Goal: Information Seeking & Learning: Learn about a topic

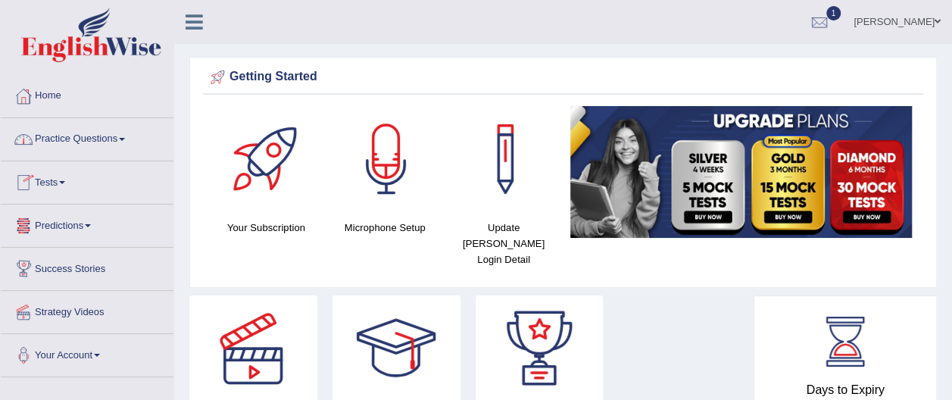
click at [112, 139] on link "Practice Questions" at bounding box center [87, 137] width 173 height 38
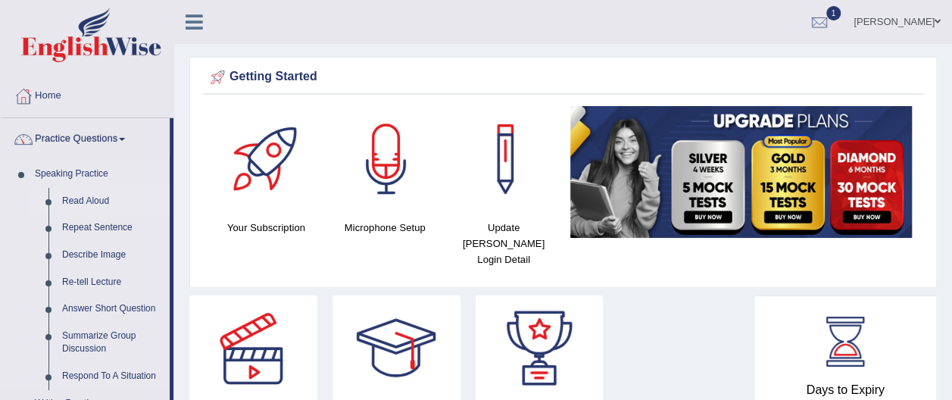
click at [103, 201] on link "Read Aloud" at bounding box center [112, 201] width 114 height 27
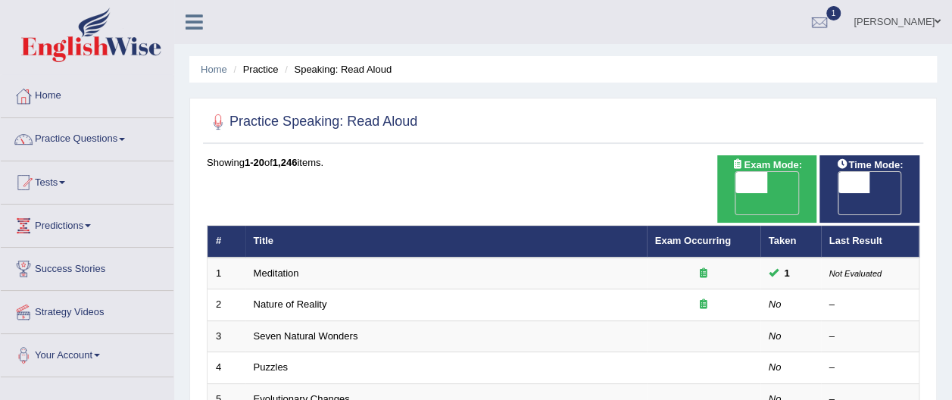
click at [103, 201] on li "Tests Take Practice Sectional Test Take Mock Test History" at bounding box center [87, 182] width 173 height 43
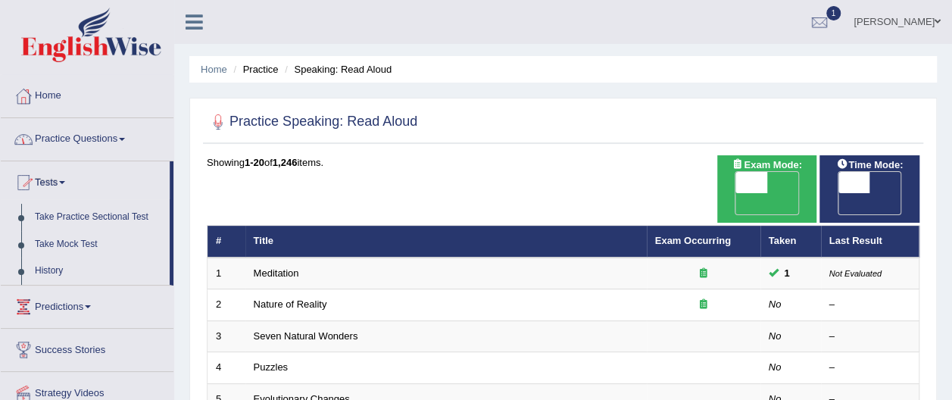
click at [95, 139] on link "Practice Questions" at bounding box center [87, 137] width 173 height 38
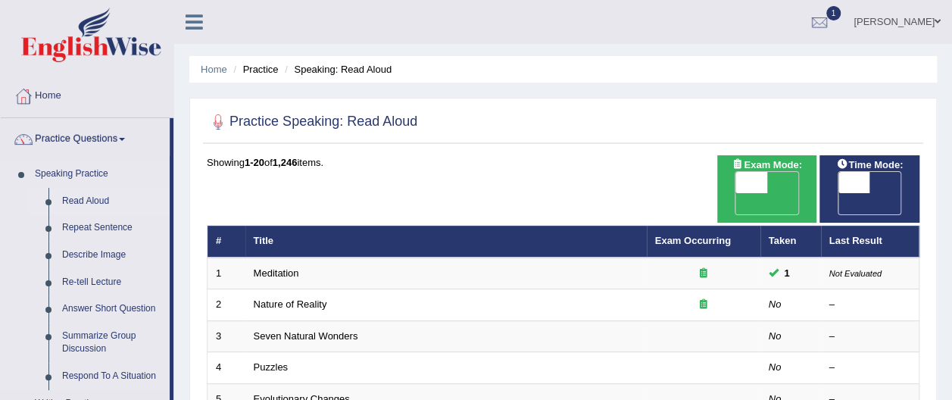
click at [106, 201] on link "Read Aloud" at bounding box center [112, 201] width 114 height 27
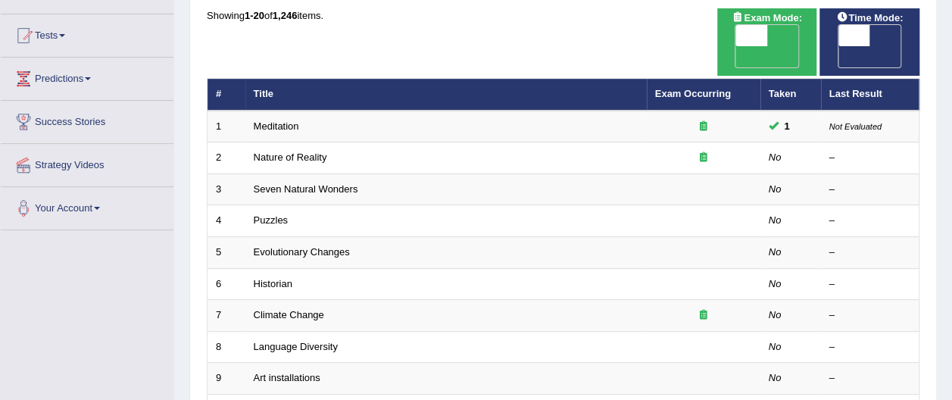
scroll to position [151, 0]
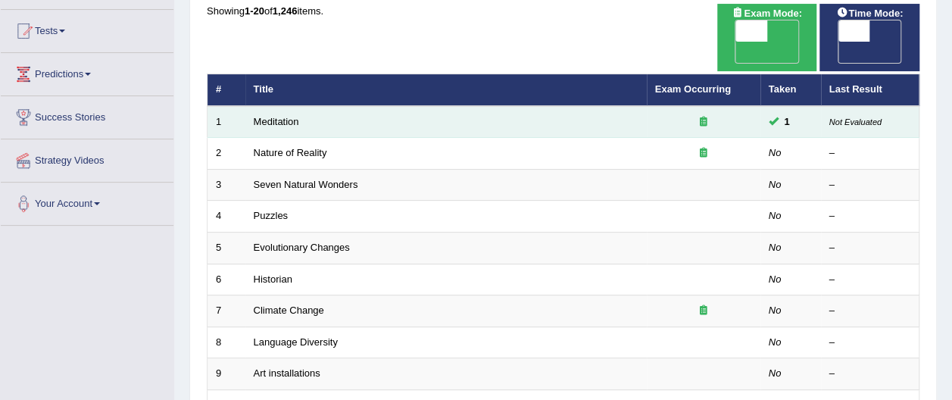
click at [601, 106] on td "Meditation" at bounding box center [445, 122] width 401 height 32
click at [278, 116] on link "Meditation" at bounding box center [276, 121] width 45 height 11
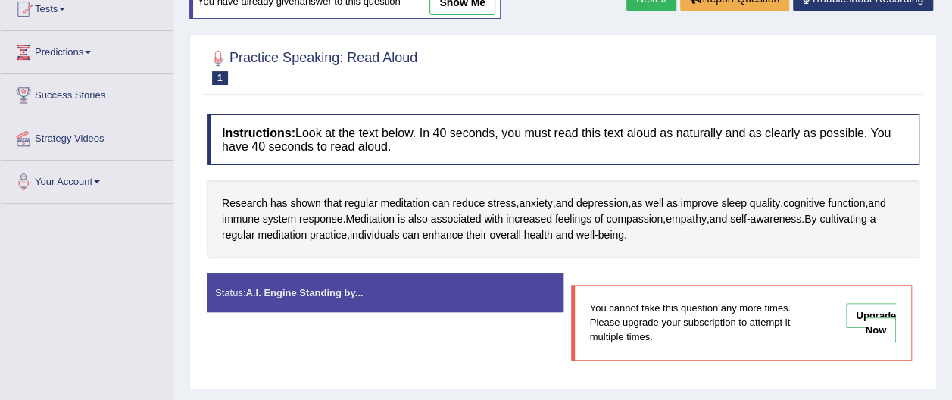
scroll to position [182, 0]
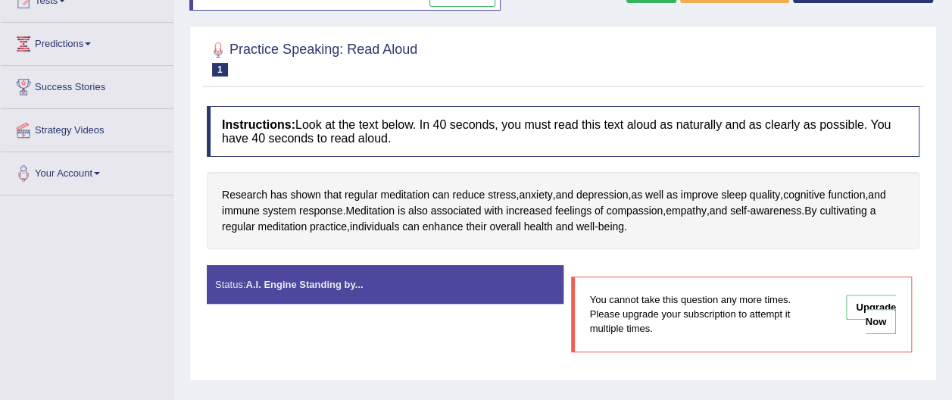
click at [879, 321] on link "Upgrade Now" at bounding box center [871, 314] width 50 height 39
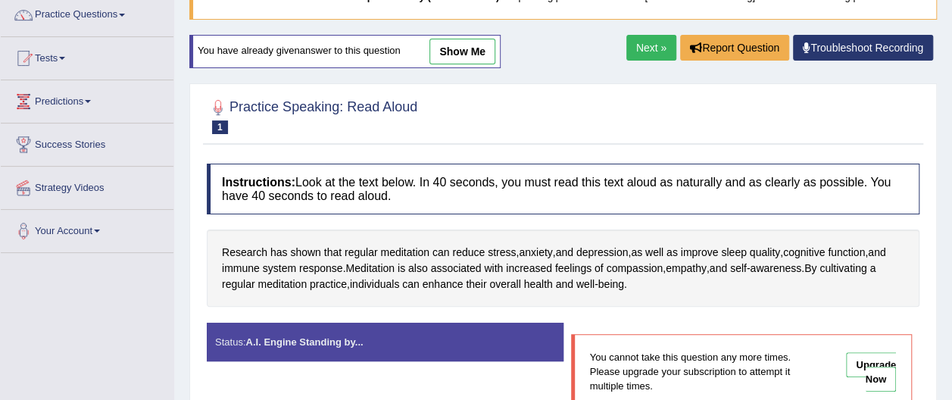
scroll to position [121, 0]
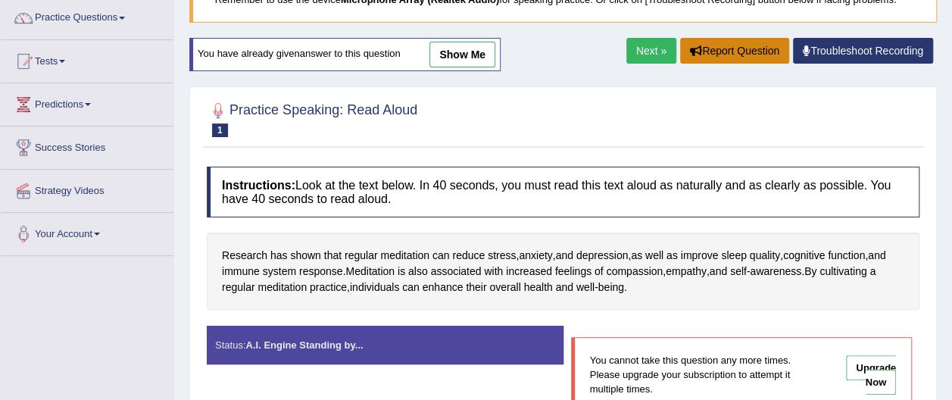
click at [736, 47] on button "Report Question" at bounding box center [734, 51] width 109 height 26
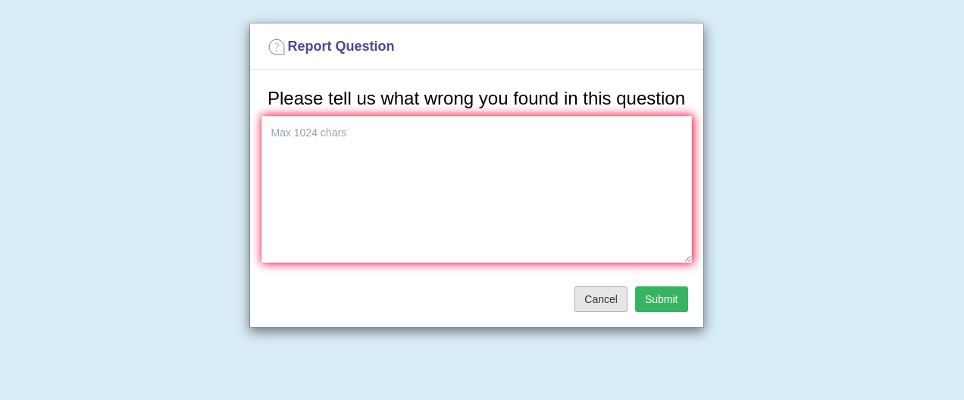
click at [611, 300] on button "Cancel" at bounding box center [600, 299] width 53 height 26
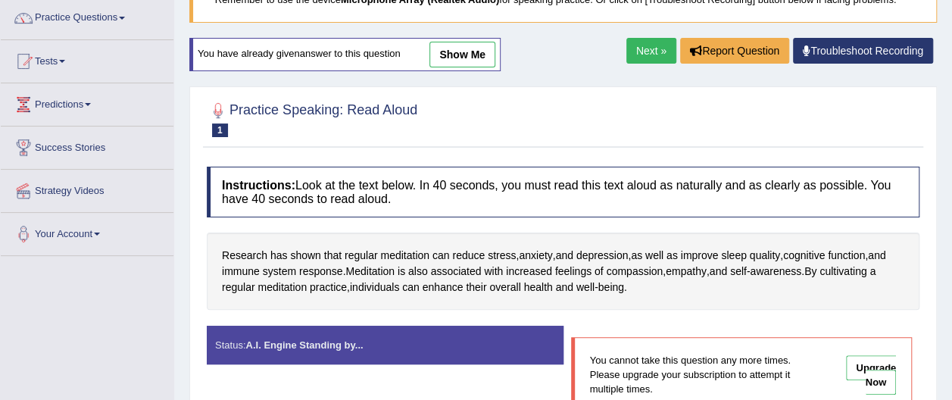
click at [303, 340] on strong "A.I. Engine Standing by..." at bounding box center [303, 344] width 117 height 11
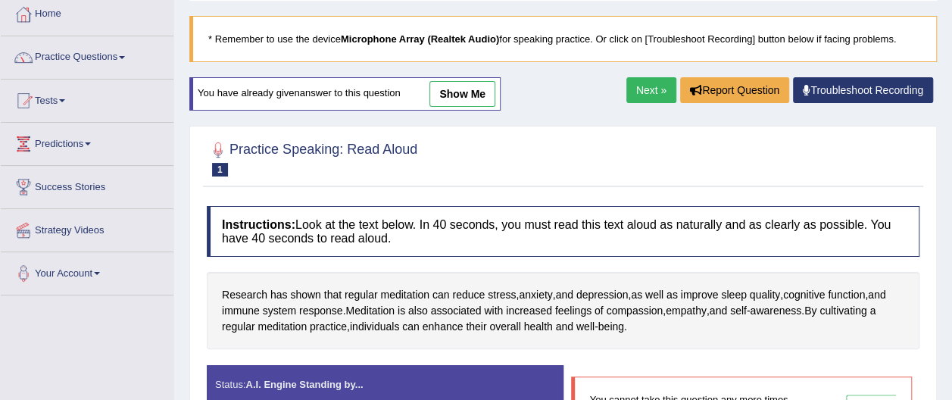
scroll to position [80, 0]
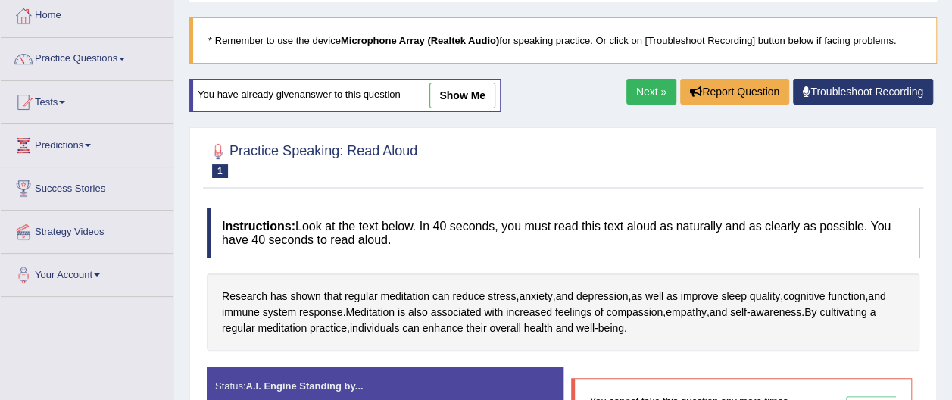
click at [656, 92] on link "Next »" at bounding box center [651, 92] width 50 height 26
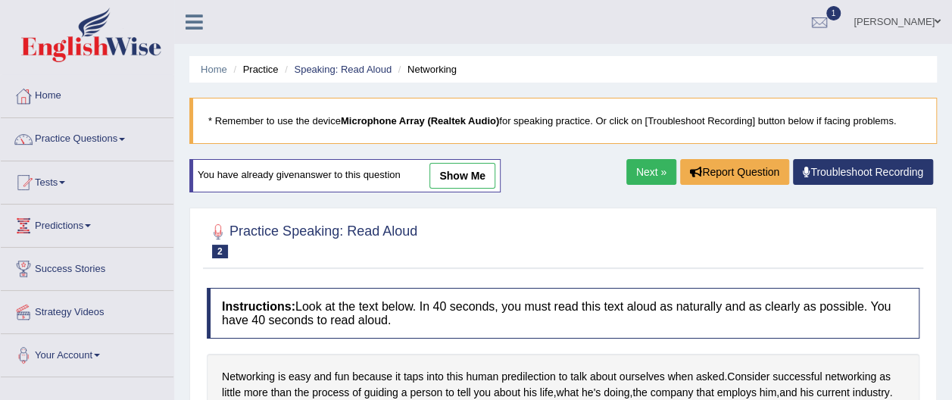
click at [661, 167] on link "Next »" at bounding box center [651, 172] width 50 height 26
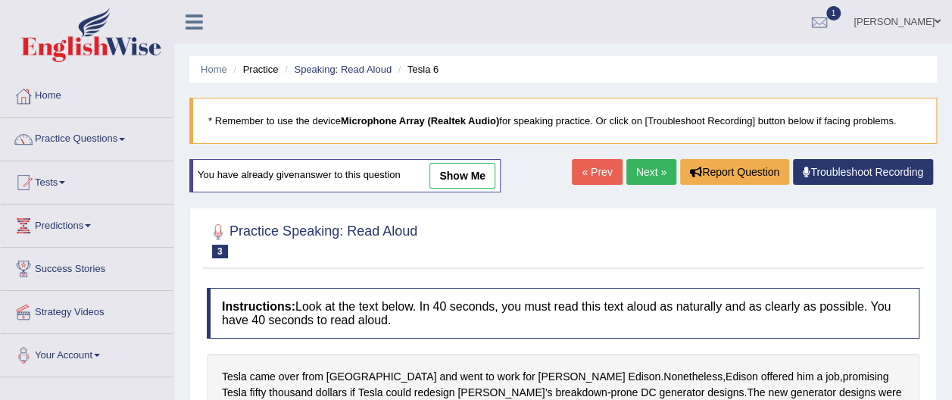
drag, startPoint x: 0, startPoint y: 0, endPoint x: 661, endPoint y: 167, distance: 682.0
click at [661, 167] on link "Next »" at bounding box center [651, 172] width 50 height 26
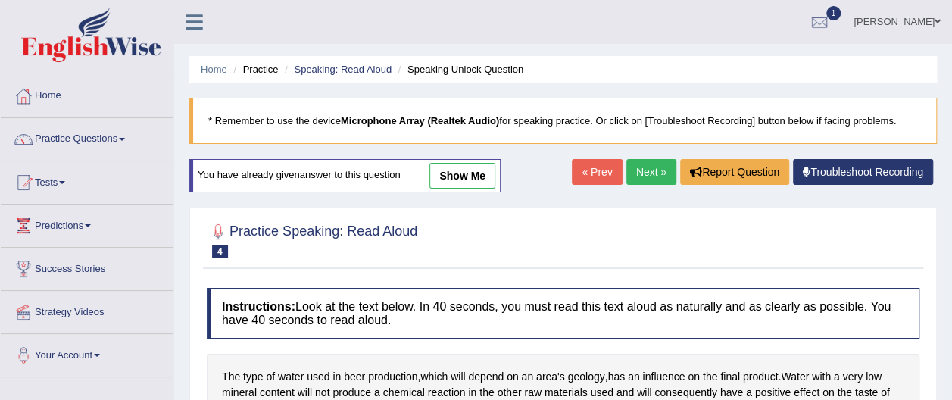
click at [661, 167] on link "Next »" at bounding box center [651, 172] width 50 height 26
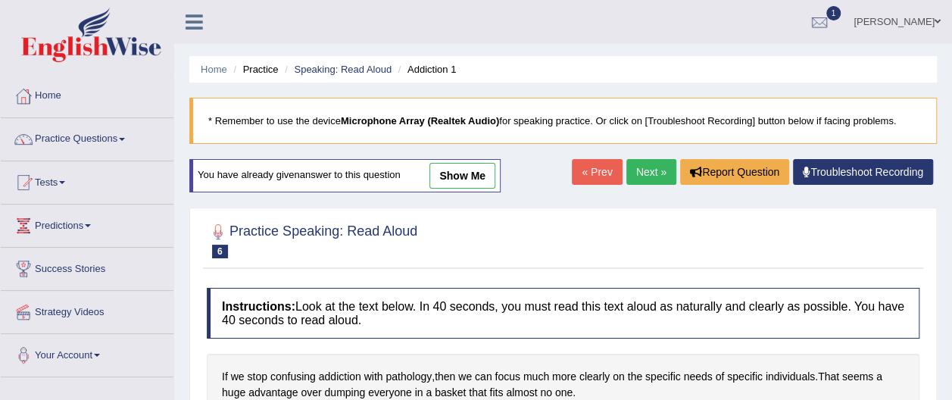
click at [661, 167] on link "Next »" at bounding box center [651, 172] width 50 height 26
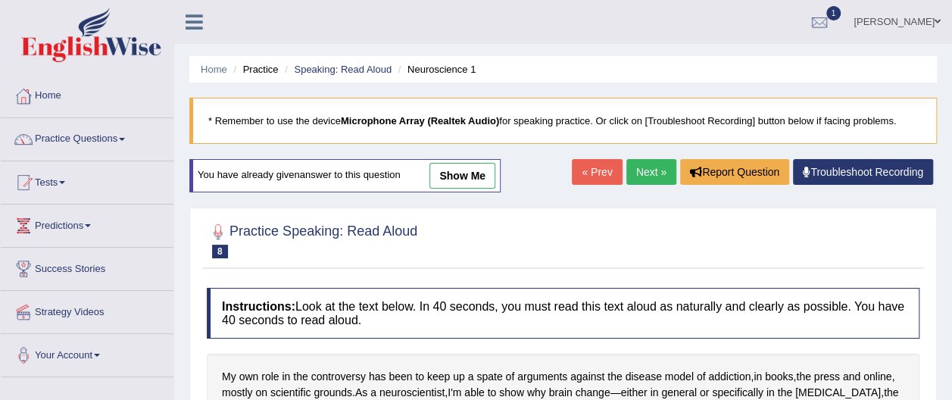
click at [661, 167] on link "Next »" at bounding box center [651, 172] width 50 height 26
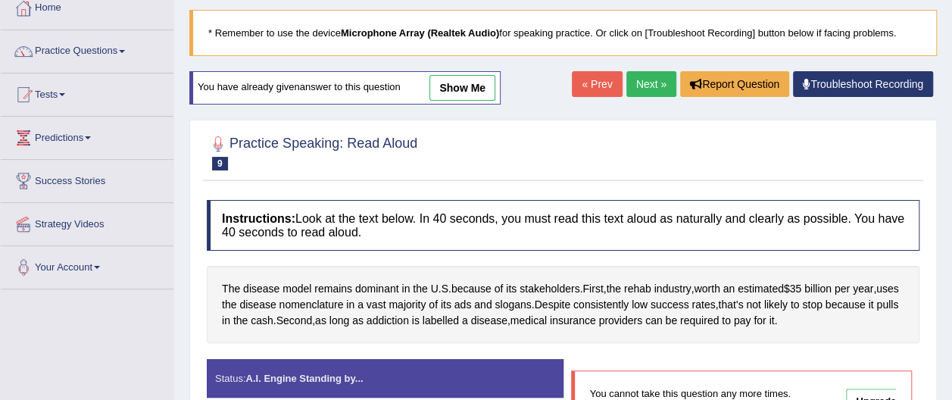
scroll to position [91, 0]
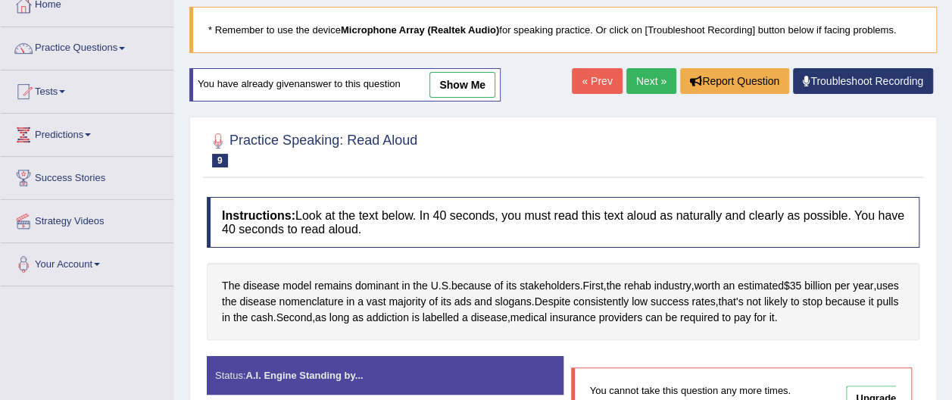
click at [652, 82] on link "Next »" at bounding box center [651, 81] width 50 height 26
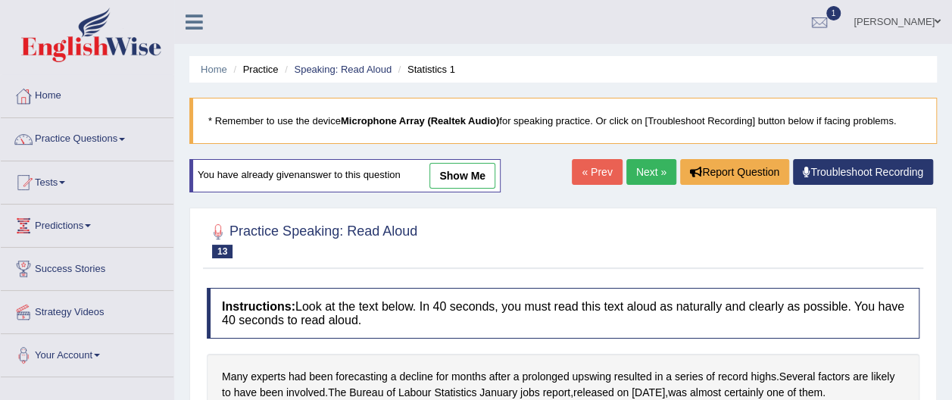
drag, startPoint x: 0, startPoint y: 0, endPoint x: 645, endPoint y: 173, distance: 668.3
click at [645, 173] on link "Next »" at bounding box center [651, 172] width 50 height 26
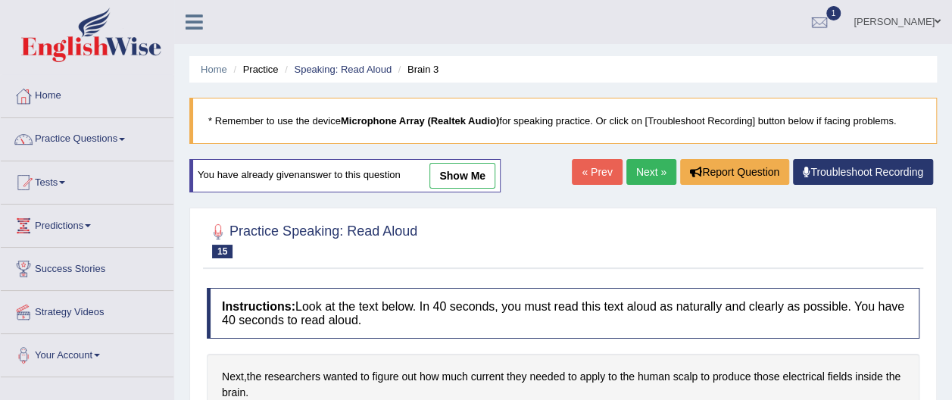
click at [645, 173] on link "Next »" at bounding box center [651, 172] width 50 height 26
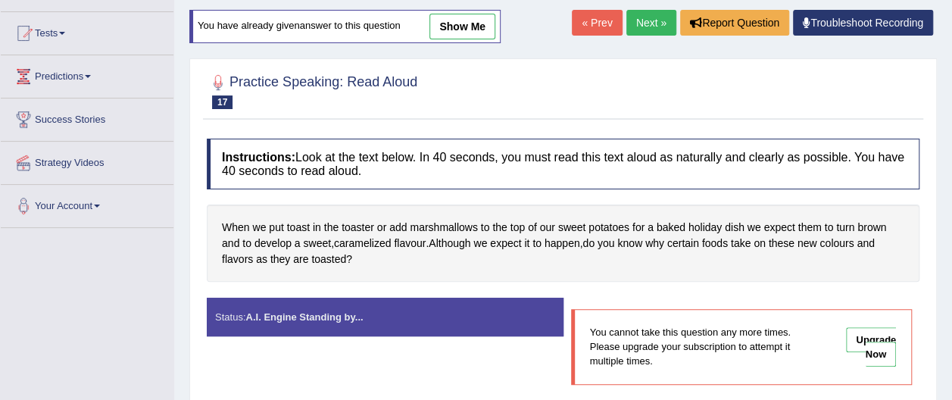
scroll to position [151, 0]
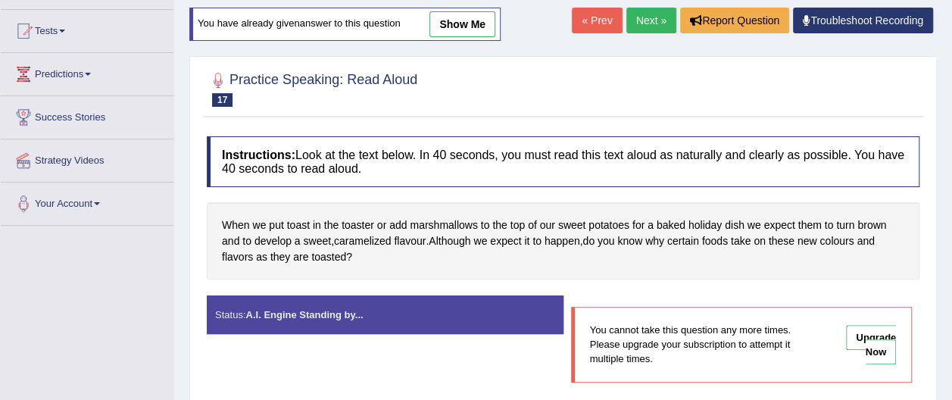
click at [650, 20] on link "Next »" at bounding box center [651, 21] width 50 height 26
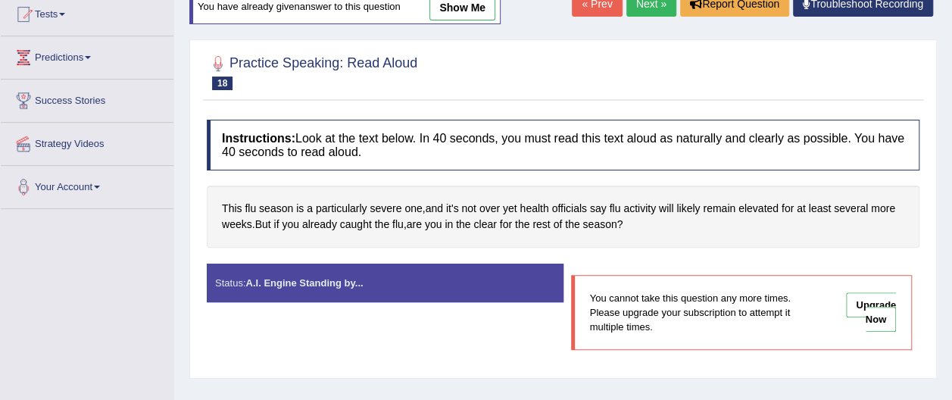
scroll to position [182, 0]
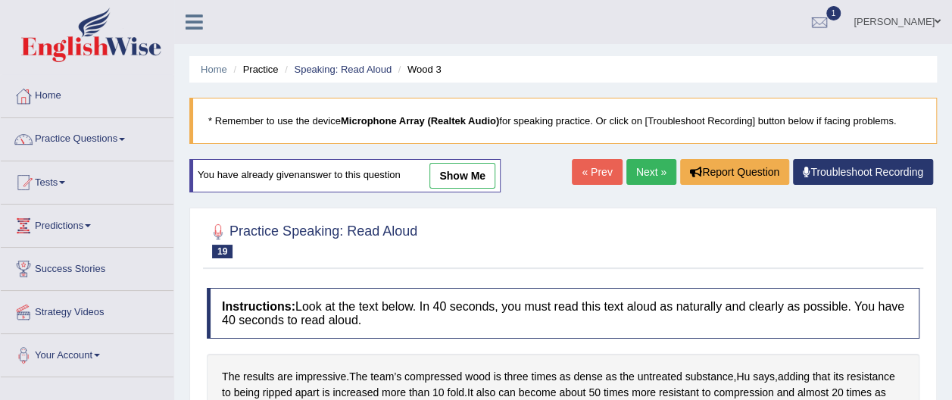
click at [644, 166] on link "Next »" at bounding box center [651, 172] width 50 height 26
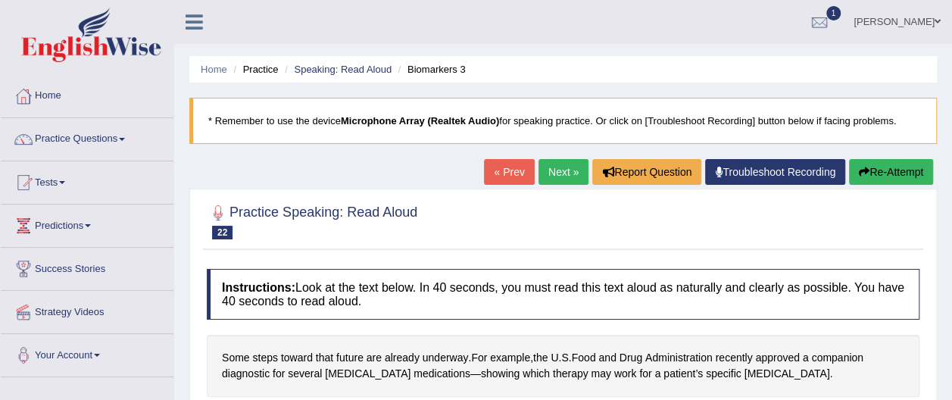
click at [565, 171] on link "Next »" at bounding box center [564, 172] width 50 height 26
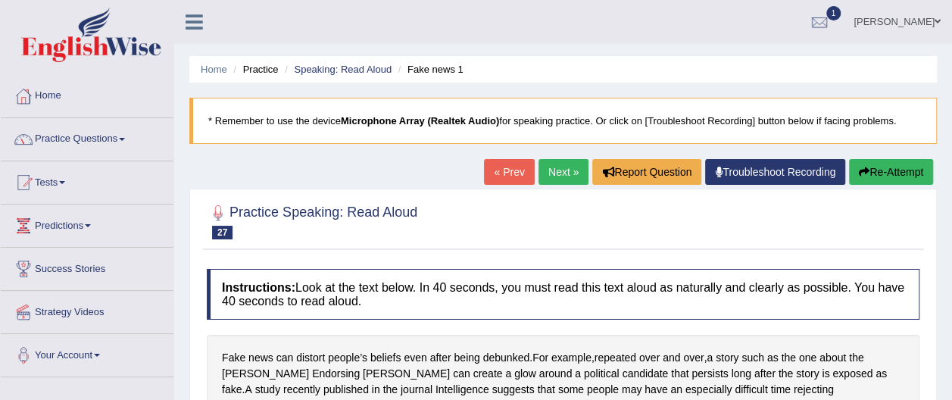
click at [514, 168] on link "« Prev" at bounding box center [509, 172] width 50 height 26
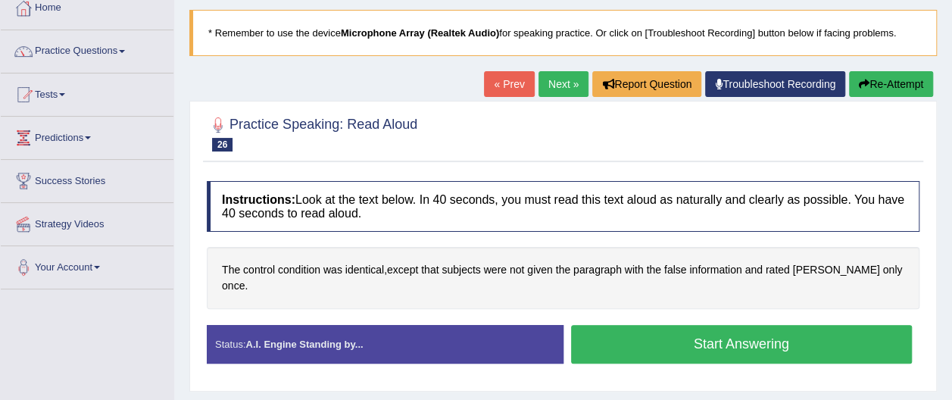
scroll to position [91, 0]
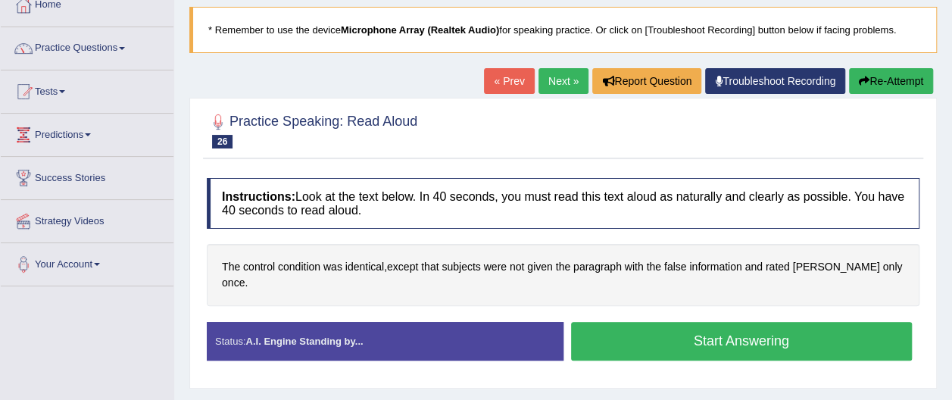
click at [518, 70] on link "« Prev" at bounding box center [509, 81] width 50 height 26
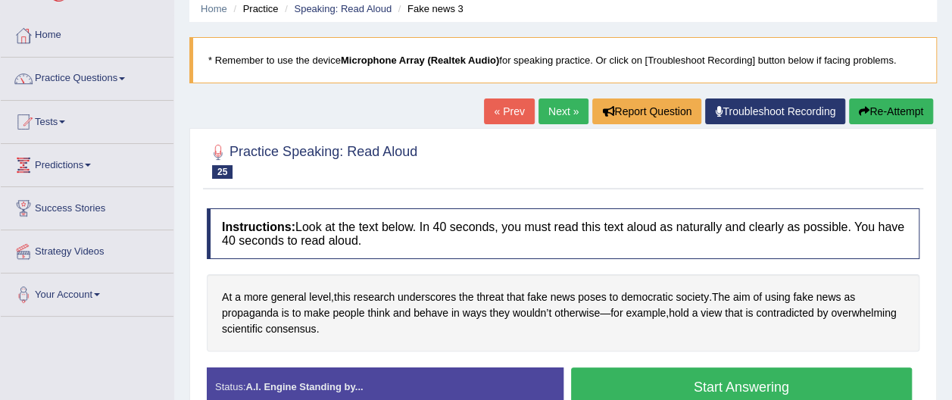
scroll to position [91, 0]
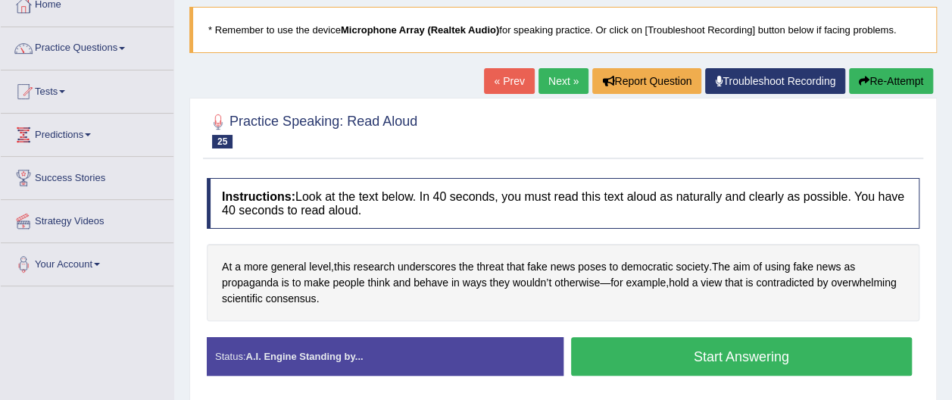
click at [510, 79] on link "« Prev" at bounding box center [509, 81] width 50 height 26
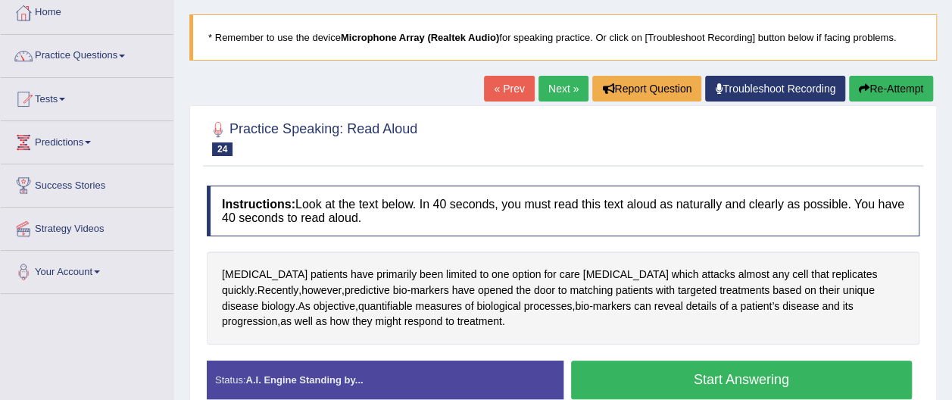
scroll to position [80, 0]
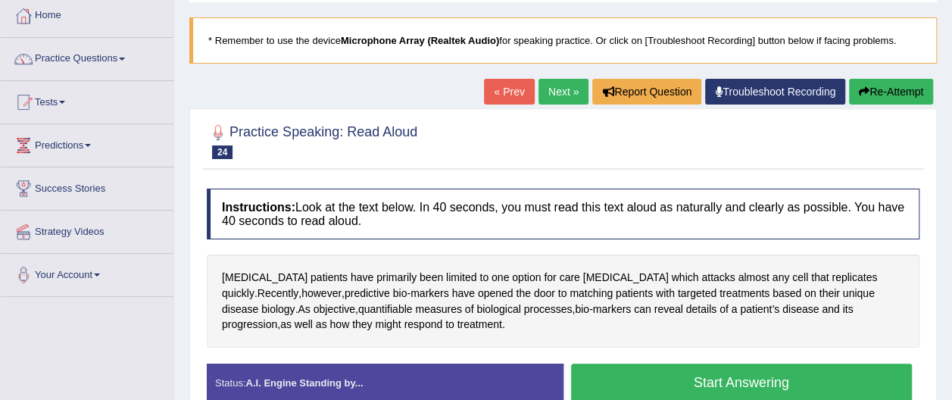
click at [514, 92] on link "« Prev" at bounding box center [509, 92] width 50 height 26
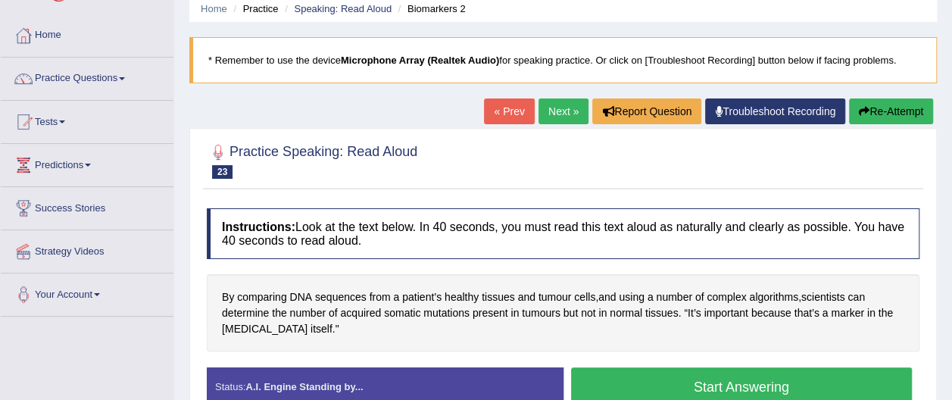
scroll to position [91, 0]
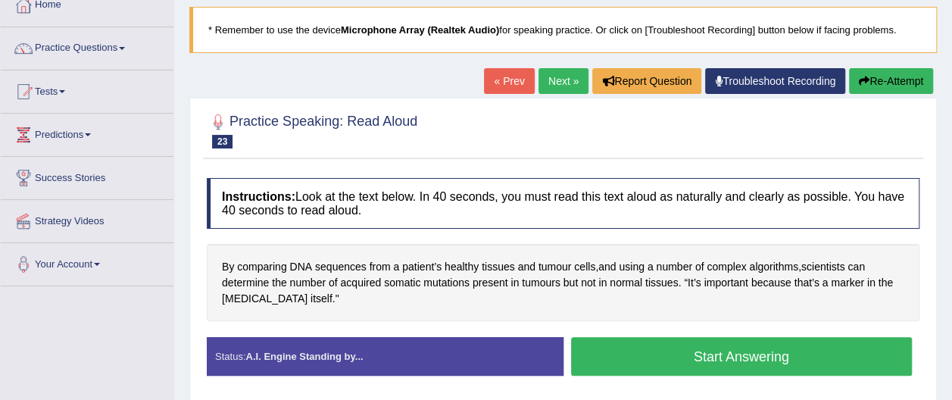
click at [510, 80] on link "« Prev" at bounding box center [509, 81] width 50 height 26
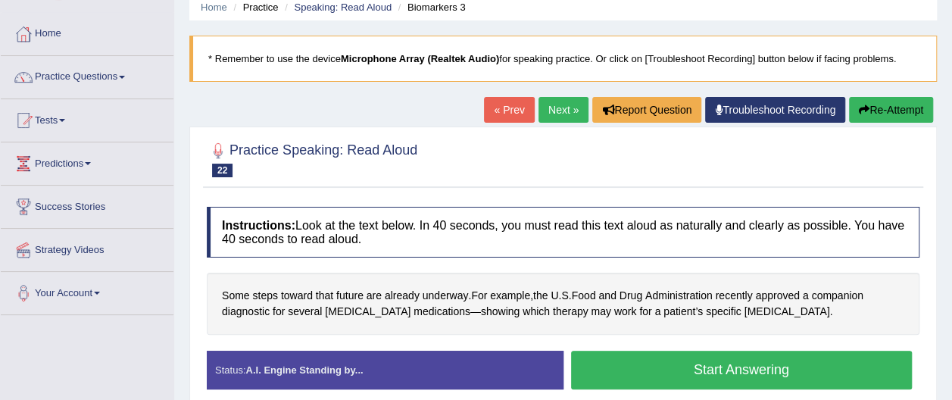
scroll to position [91, 0]
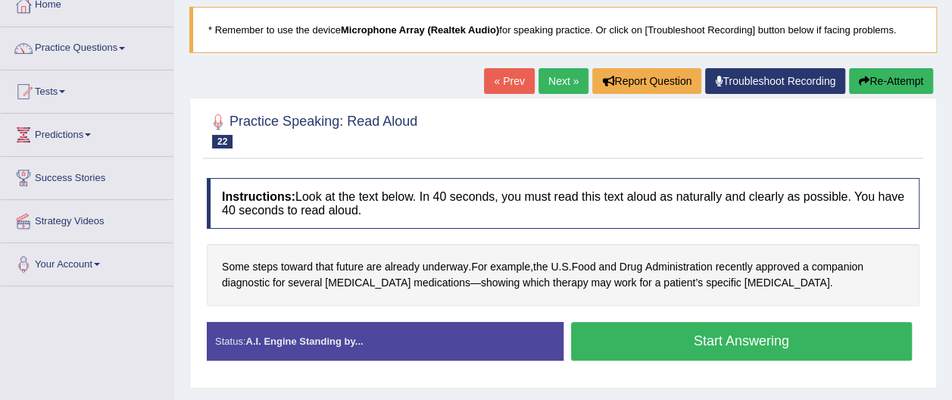
click at [513, 80] on link "« Prev" at bounding box center [509, 81] width 50 height 26
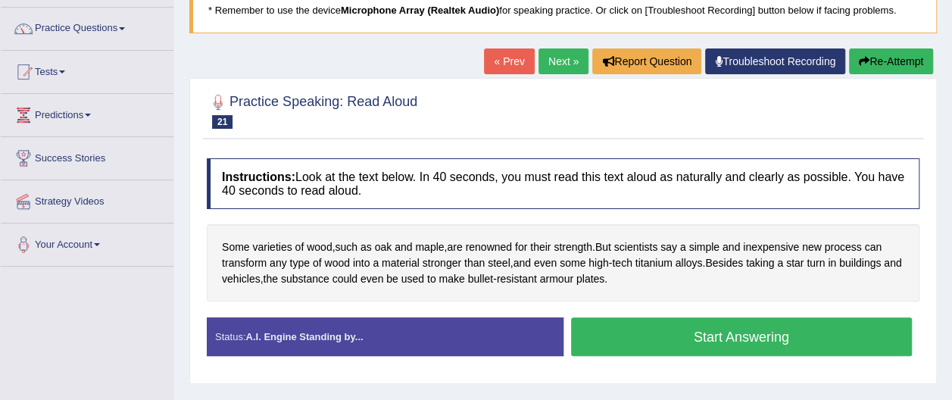
scroll to position [121, 0]
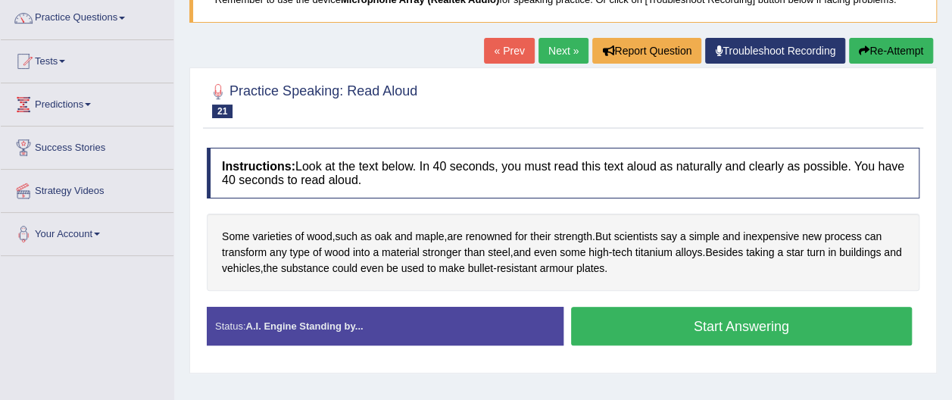
click at [508, 47] on link "« Prev" at bounding box center [509, 51] width 50 height 26
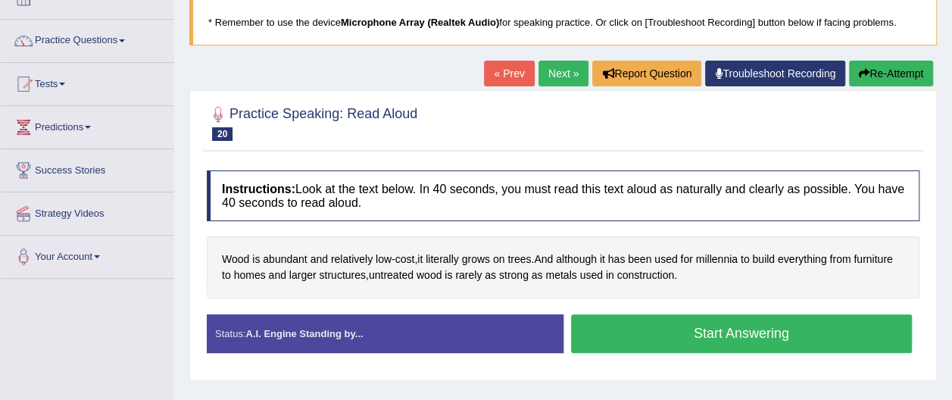
scroll to position [121, 0]
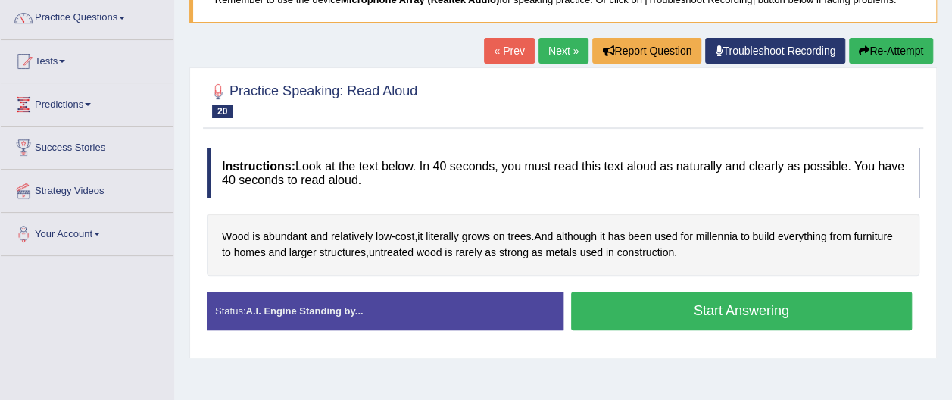
click at [511, 48] on link "« Prev" at bounding box center [509, 51] width 50 height 26
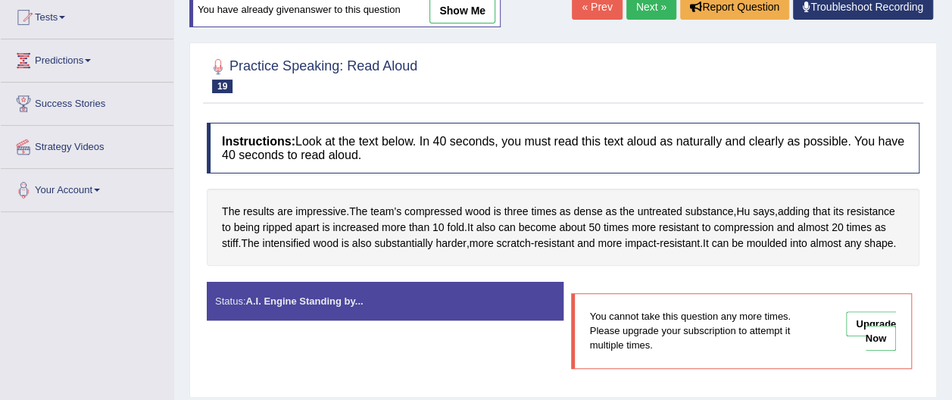
scroll to position [151, 0]
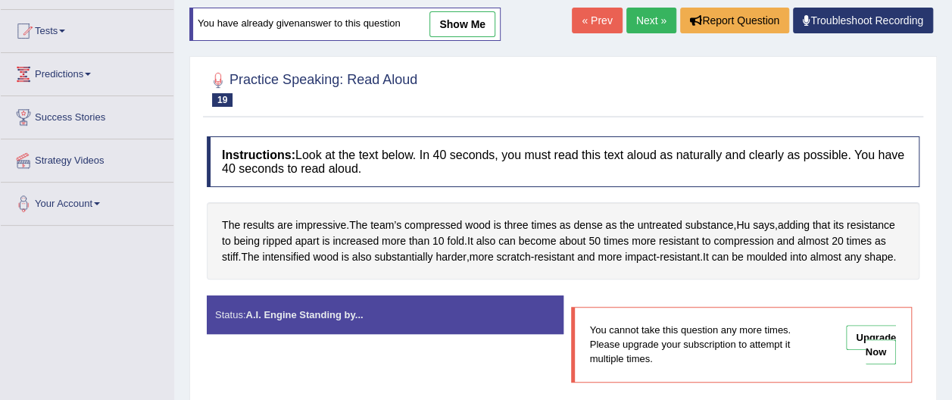
click at [641, 23] on link "Next »" at bounding box center [651, 21] width 50 height 26
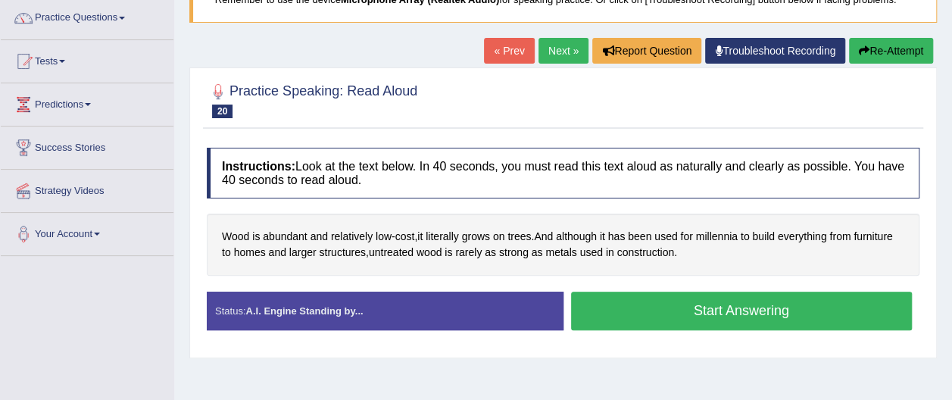
scroll to position [151, 0]
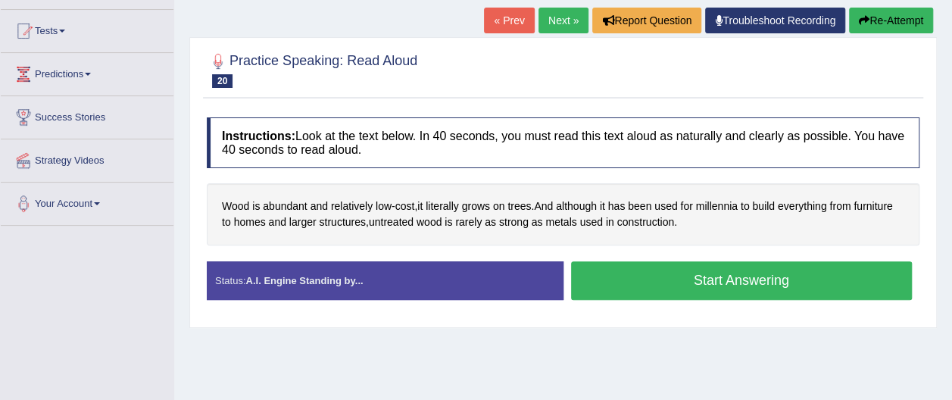
click at [813, 283] on button "Start Answering" at bounding box center [742, 280] width 342 height 39
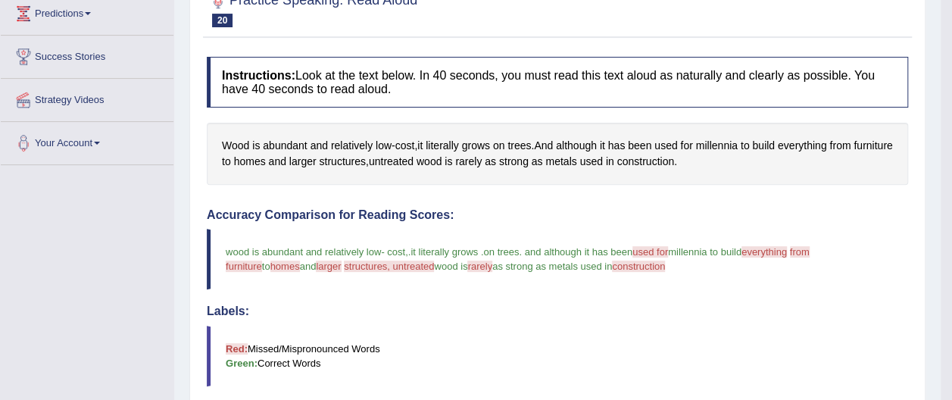
scroll to position [182, 0]
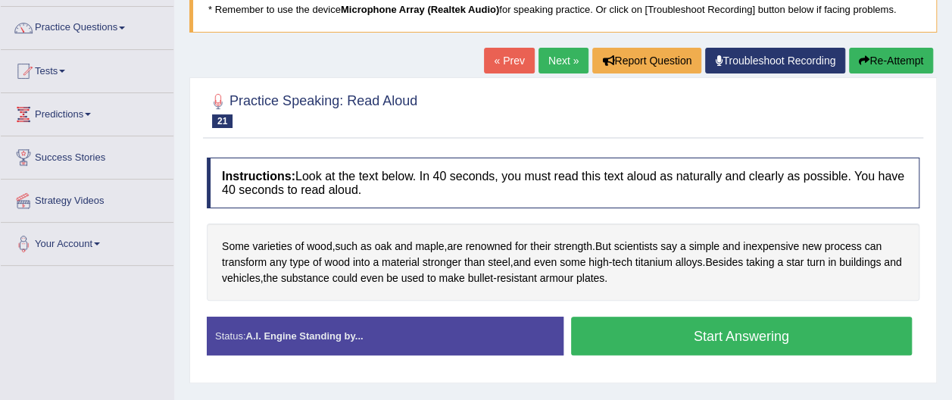
scroll to position [121, 0]
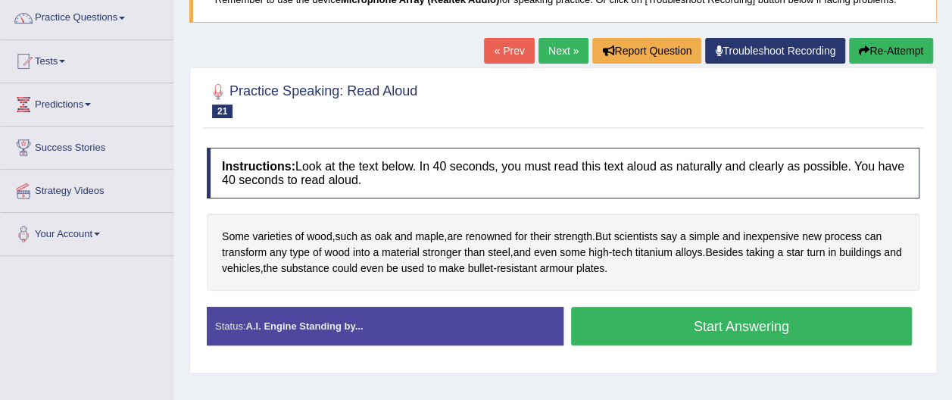
click at [812, 326] on button "Start Answering" at bounding box center [742, 326] width 342 height 39
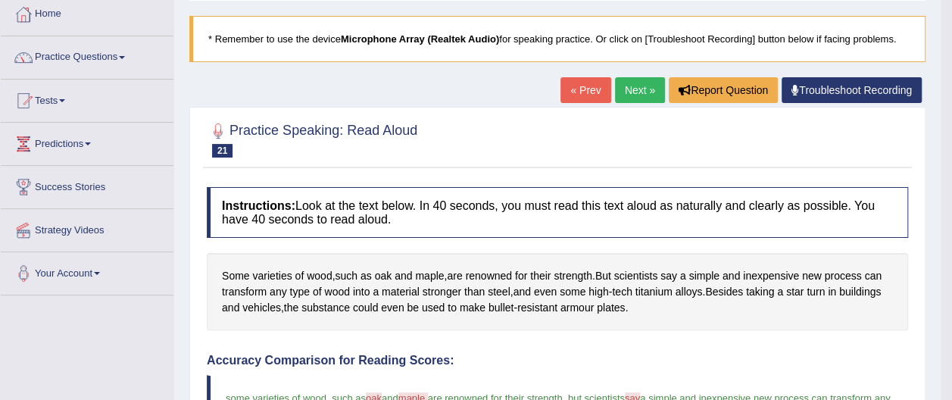
scroll to position [80, 0]
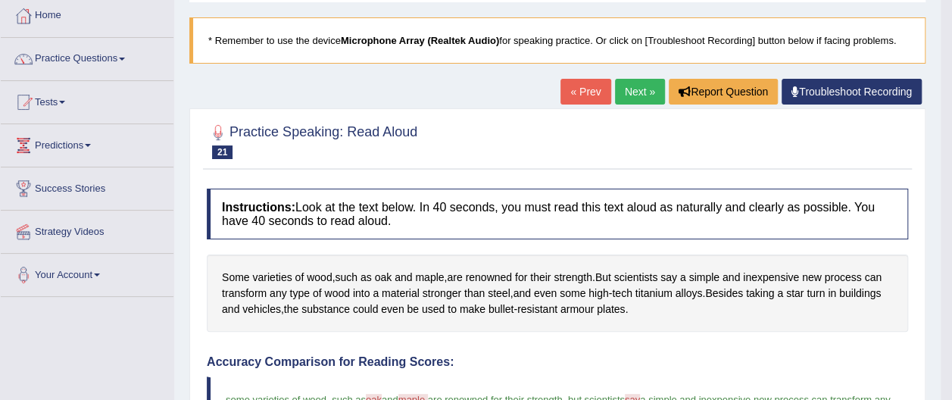
click at [636, 92] on link "Next »" at bounding box center [640, 92] width 50 height 26
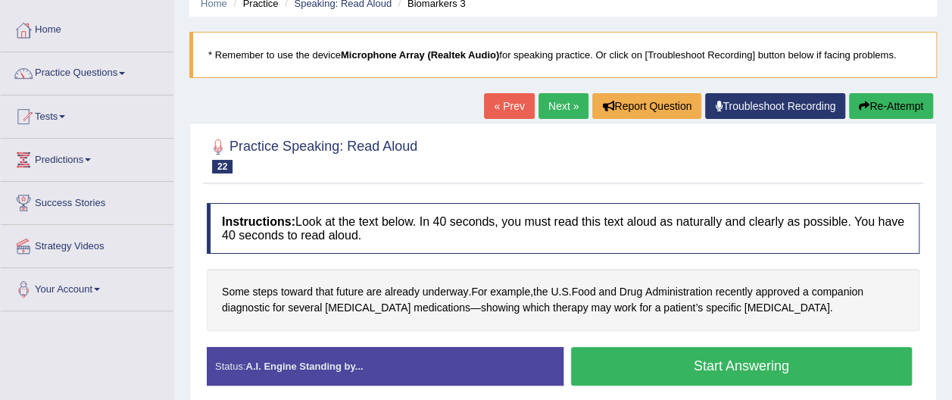
scroll to position [91, 0]
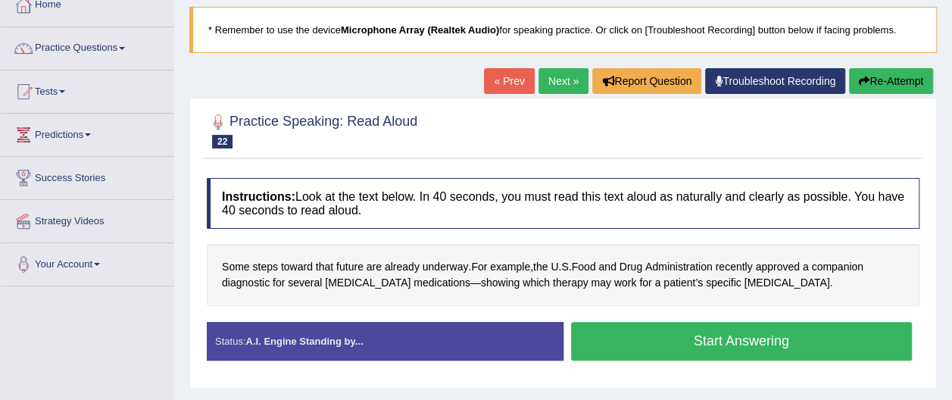
click at [771, 347] on button "Start Answering" at bounding box center [742, 341] width 342 height 39
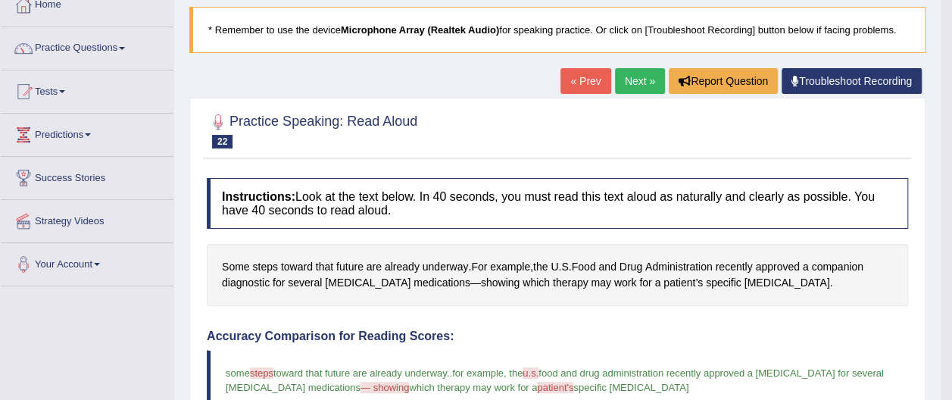
click at [644, 81] on link "Next »" at bounding box center [640, 81] width 50 height 26
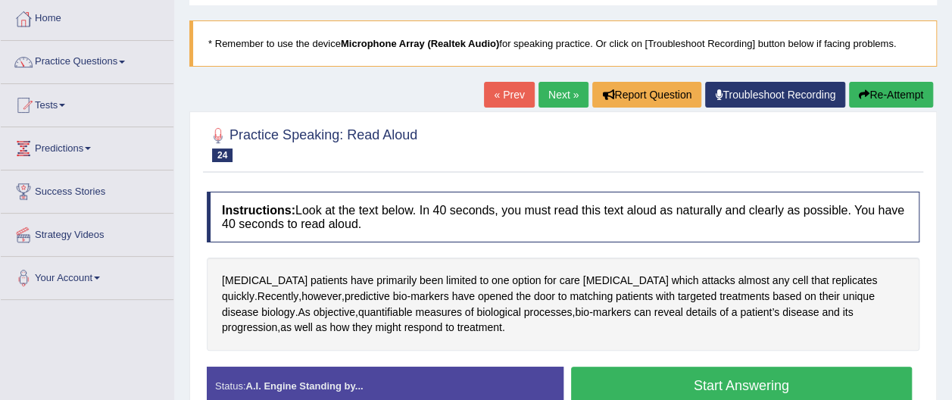
scroll to position [91, 0]
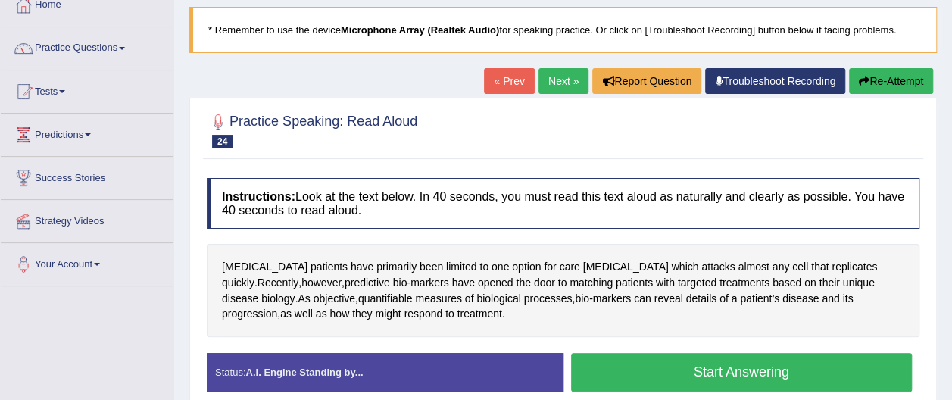
click at [814, 380] on button "Start Answering" at bounding box center [742, 372] width 342 height 39
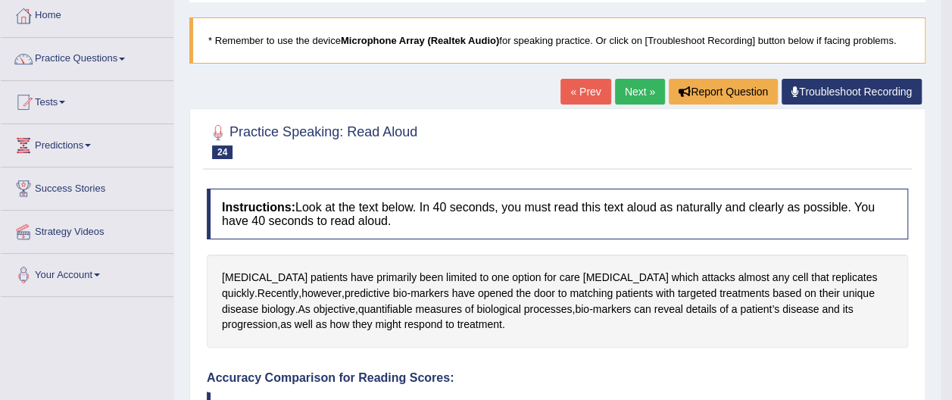
scroll to position [61, 0]
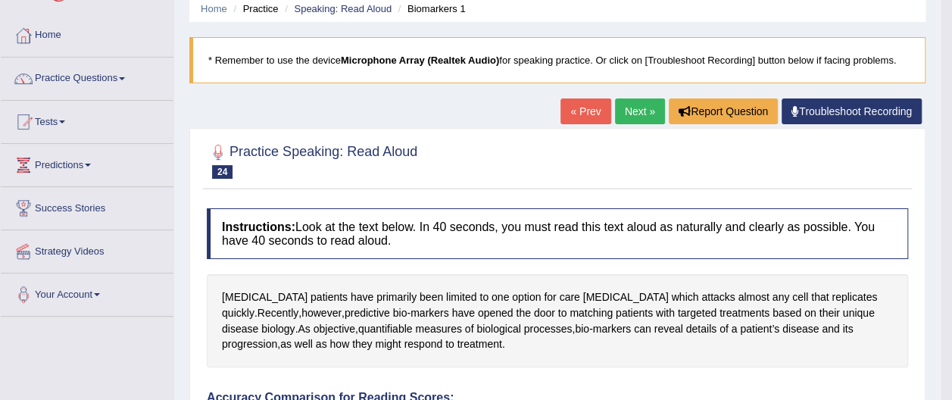
click at [635, 117] on link "Next »" at bounding box center [640, 111] width 50 height 26
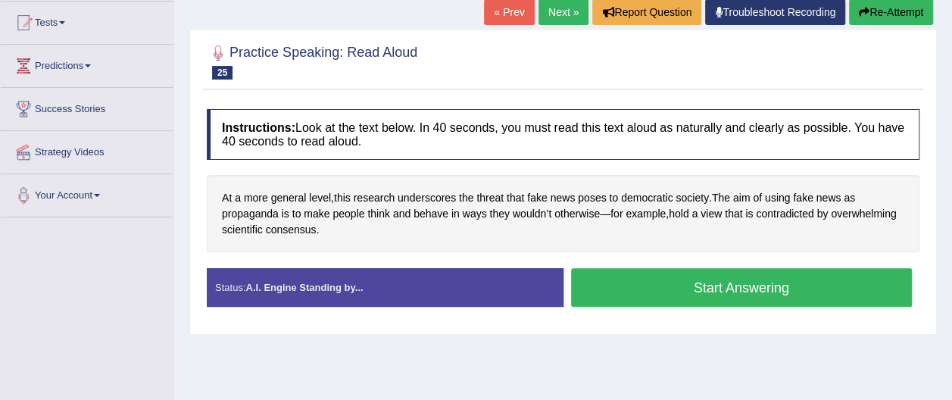
scroll to position [182, 0]
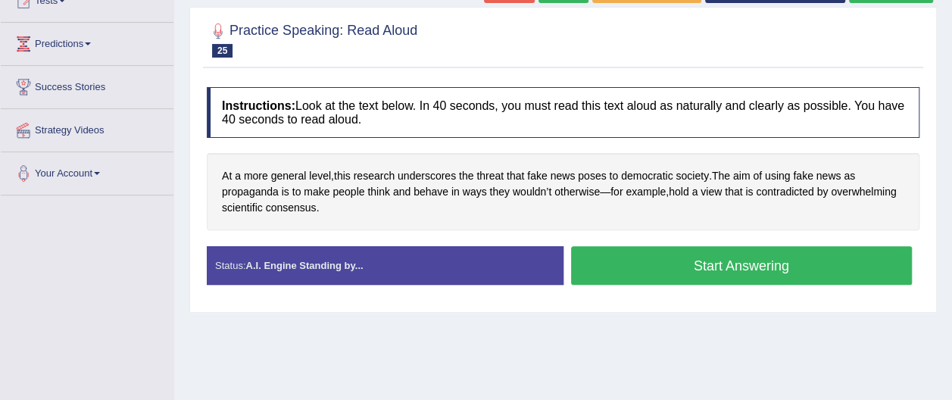
click at [782, 261] on button "Start Answering" at bounding box center [742, 265] width 342 height 39
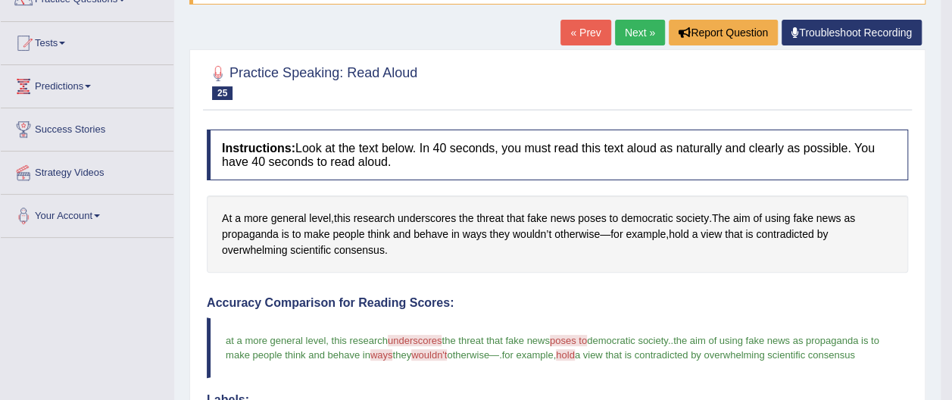
scroll to position [121, 0]
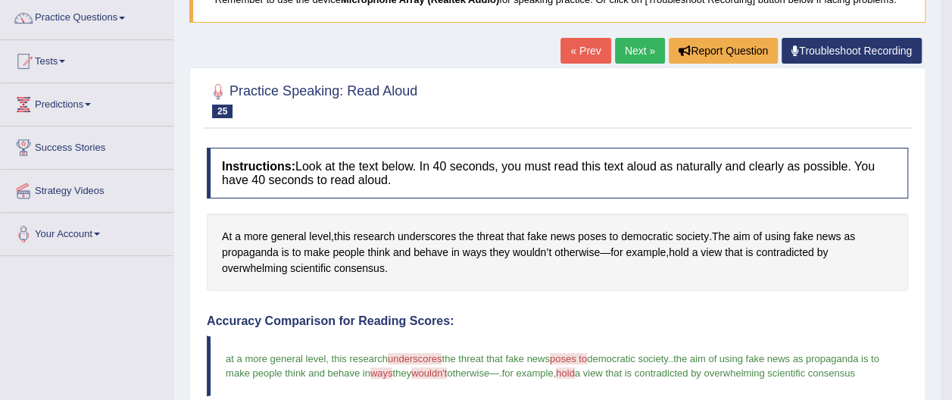
click at [633, 49] on link "Next »" at bounding box center [640, 51] width 50 height 26
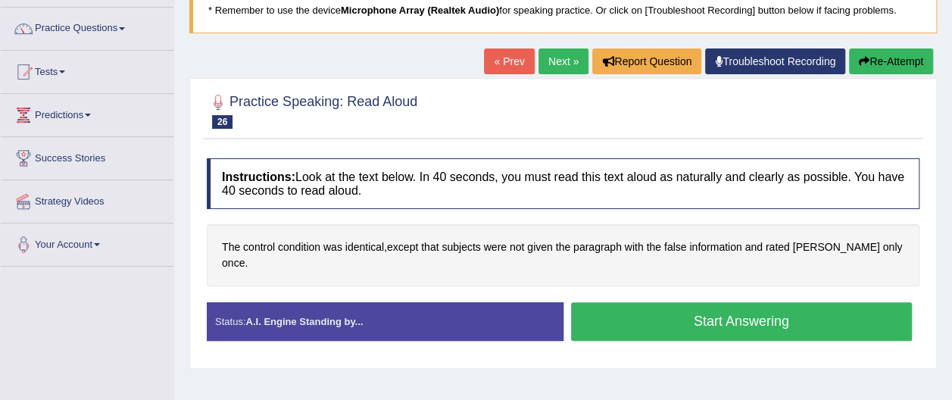
scroll to position [121, 0]
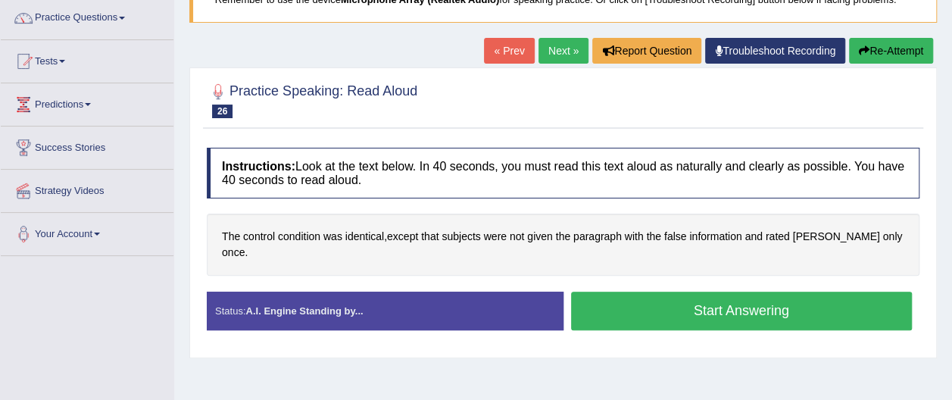
click at [817, 298] on button "Start Answering" at bounding box center [742, 311] width 342 height 39
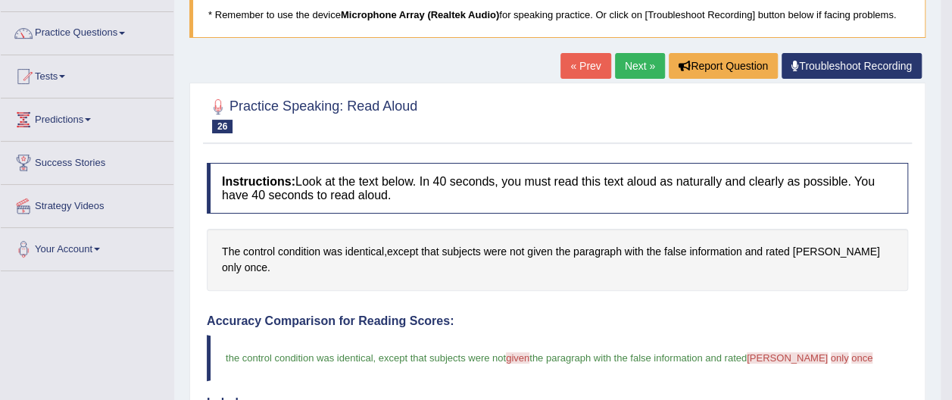
scroll to position [70, 0]
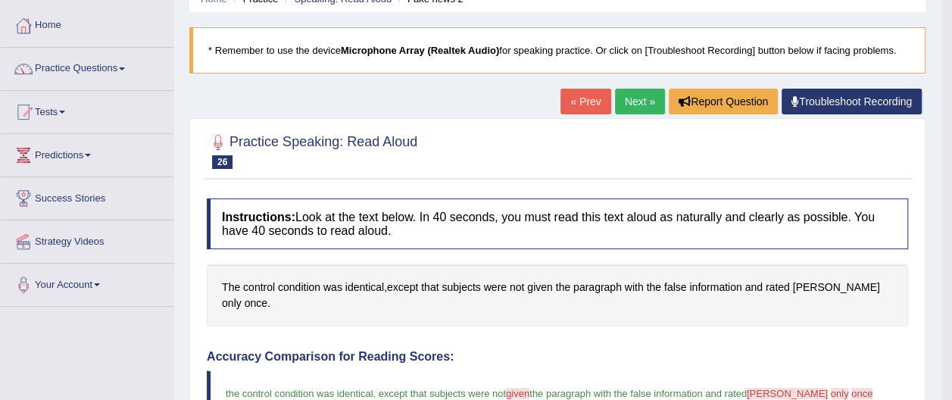
click at [644, 95] on link "Next »" at bounding box center [640, 102] width 50 height 26
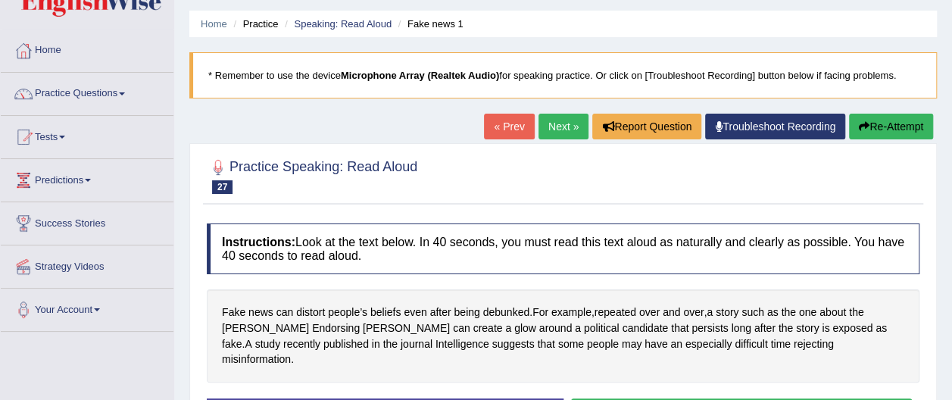
scroll to position [61, 0]
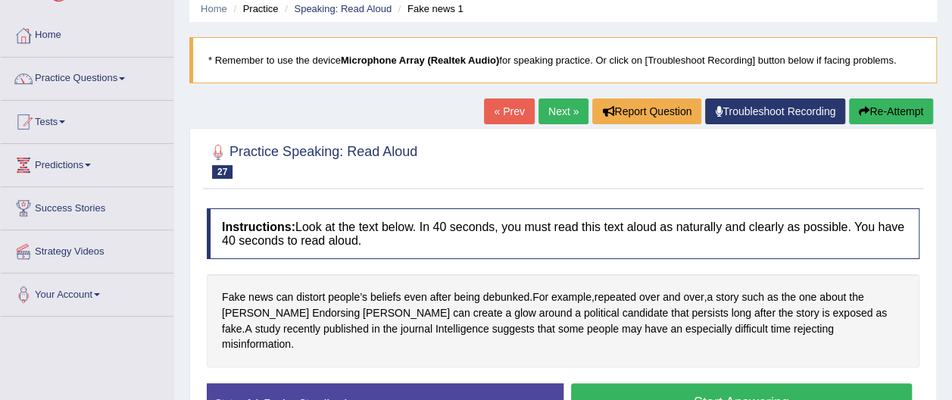
click at [875, 385] on button "Start Answering" at bounding box center [742, 402] width 342 height 39
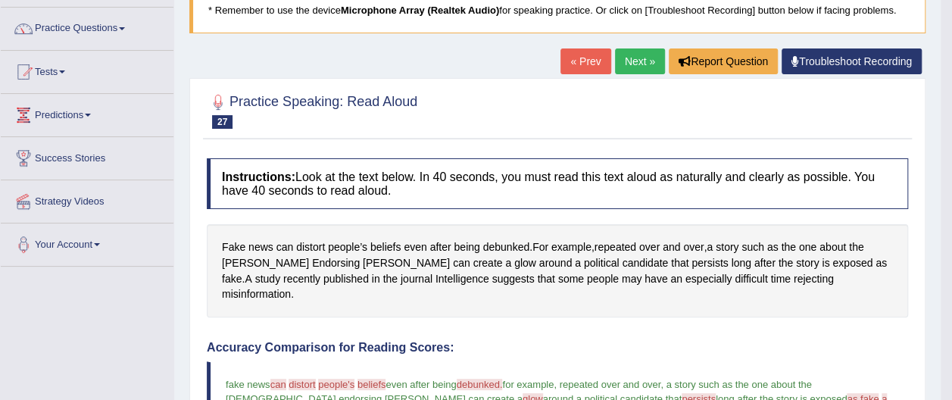
scroll to position [80, 0]
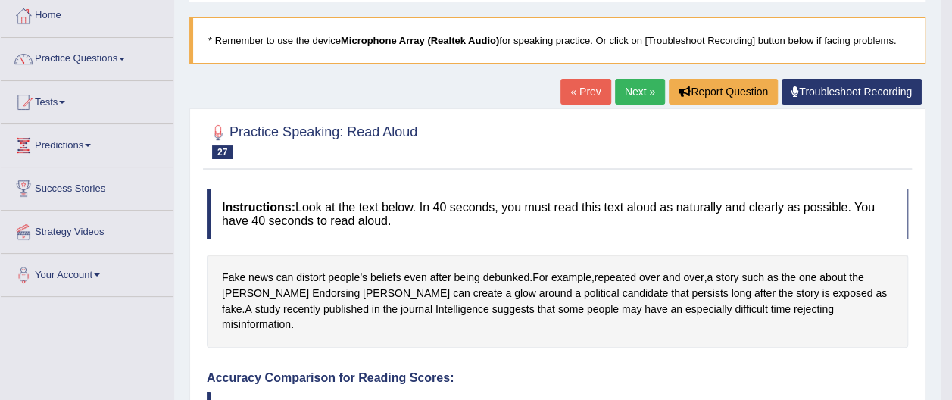
click at [638, 91] on link "Next »" at bounding box center [640, 92] width 50 height 26
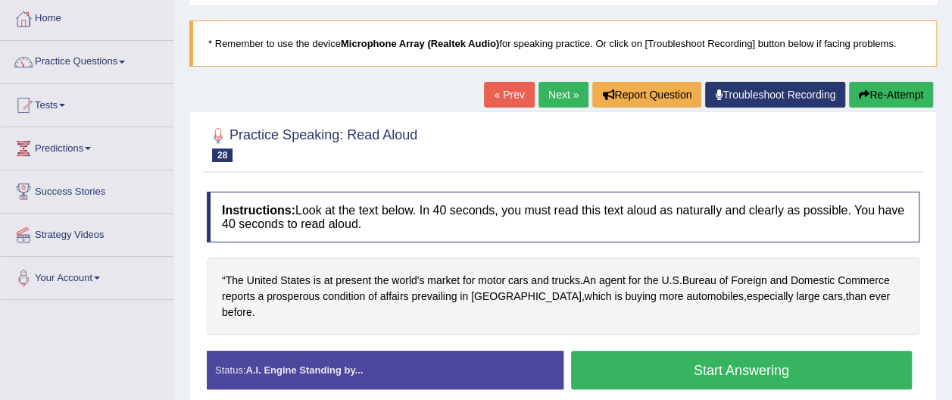
scroll to position [91, 0]
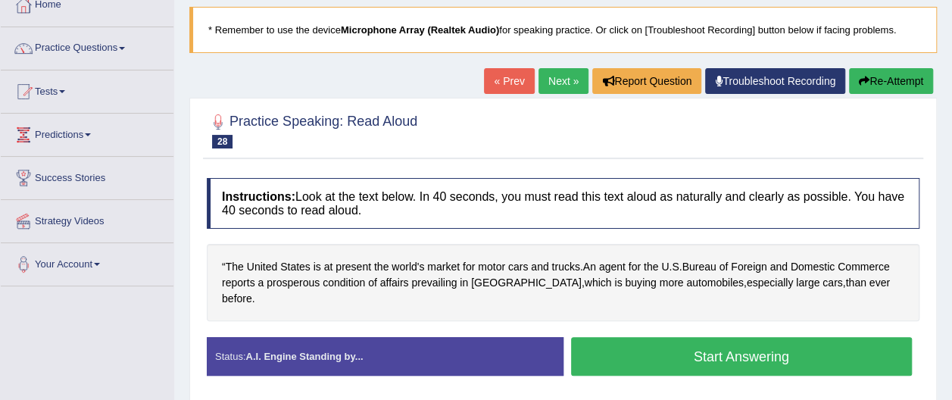
click at [726, 337] on button "Start Answering" at bounding box center [742, 356] width 342 height 39
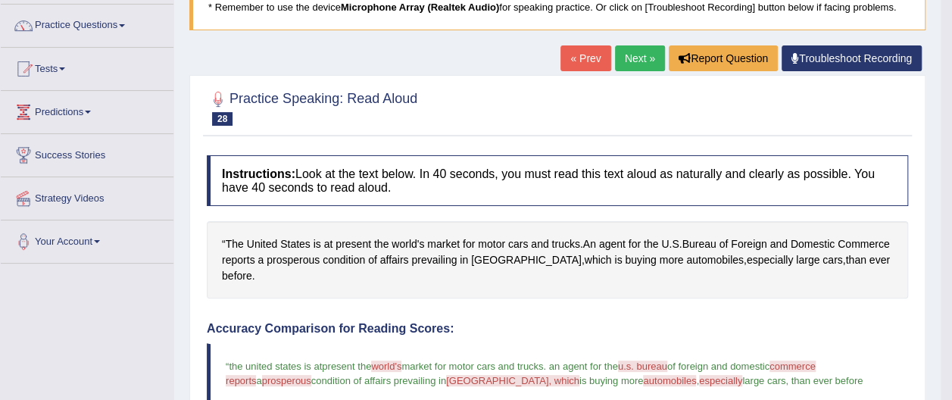
scroll to position [111, 0]
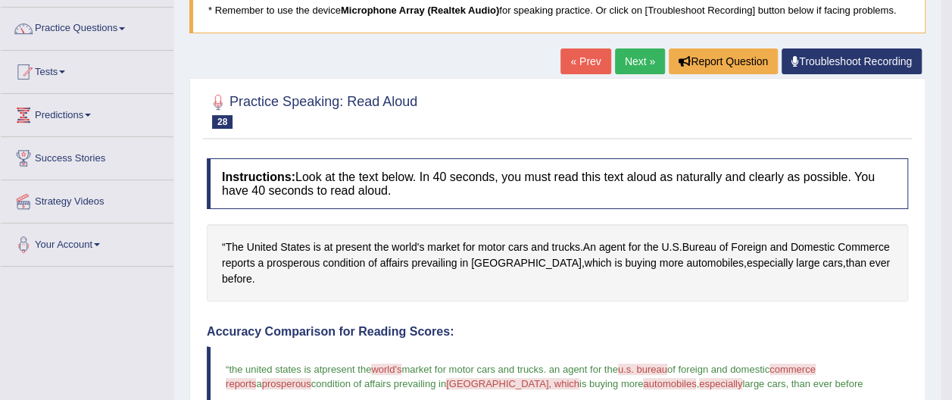
click at [647, 56] on link "Next »" at bounding box center [640, 61] width 50 height 26
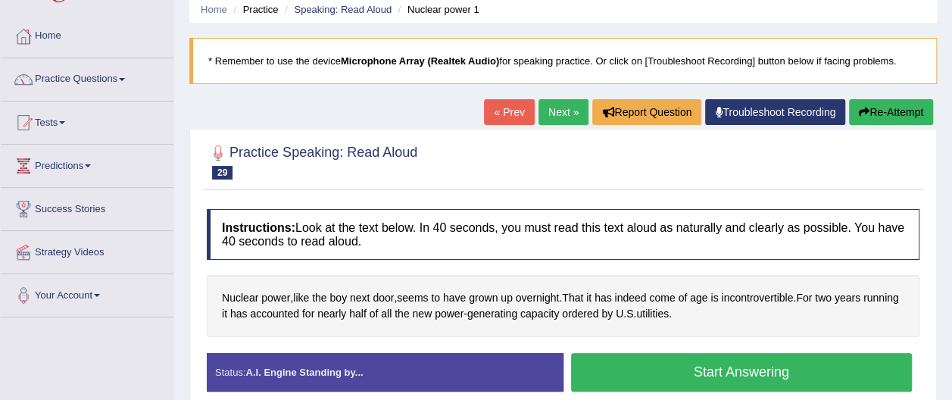
scroll to position [91, 0]
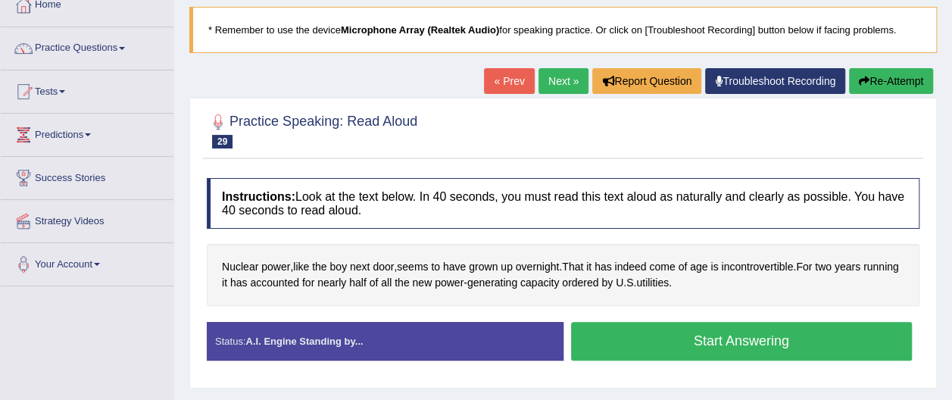
click at [842, 339] on button "Start Answering" at bounding box center [742, 341] width 342 height 39
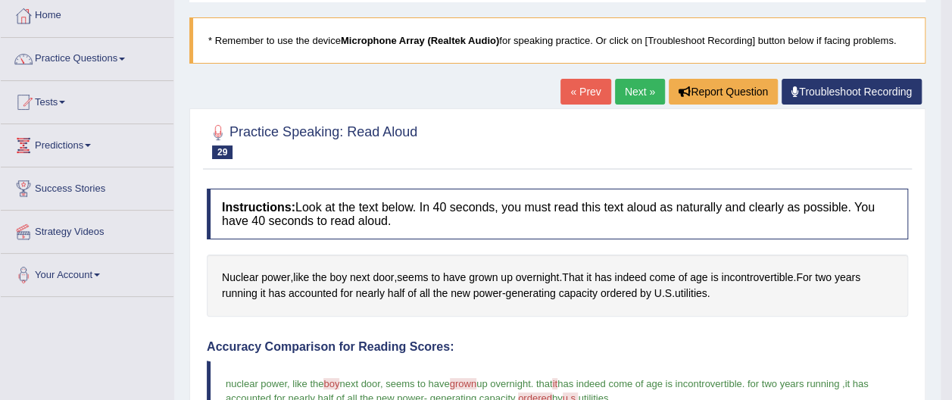
scroll to position [40, 0]
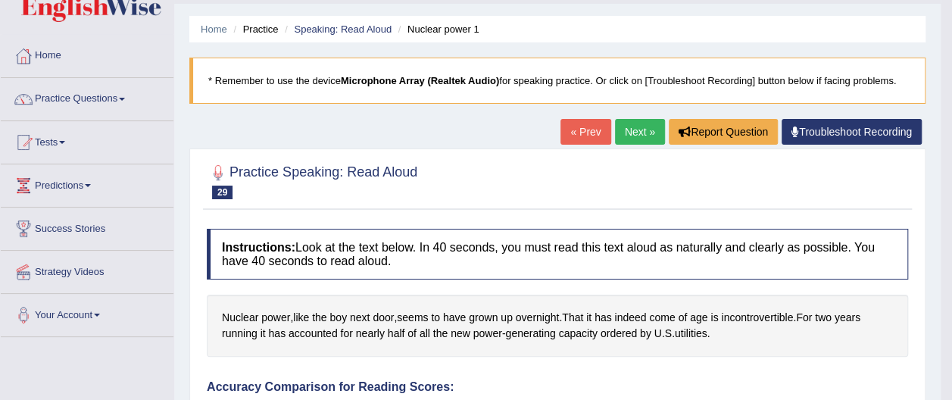
click at [638, 134] on link "Next »" at bounding box center [640, 132] width 50 height 26
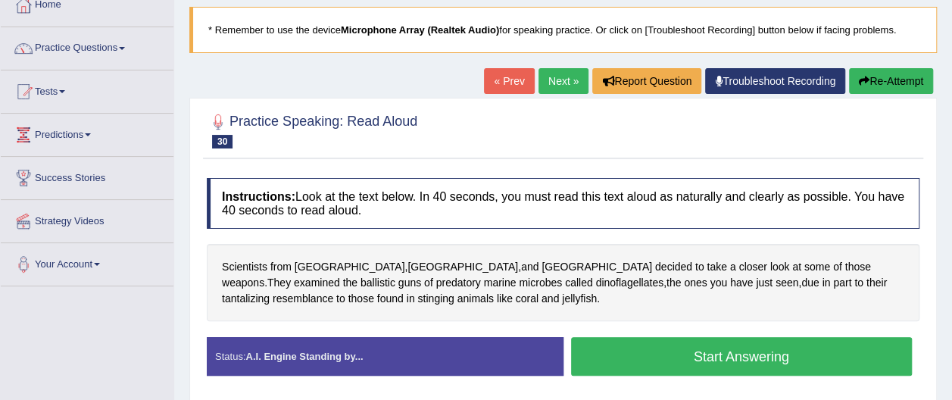
scroll to position [121, 0]
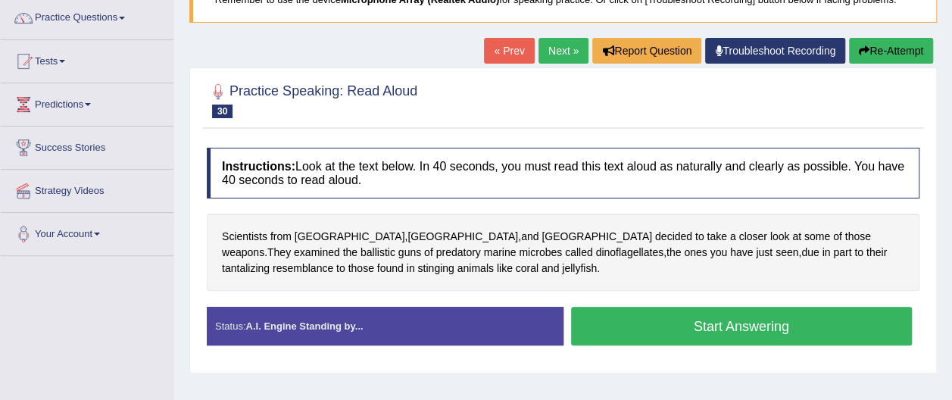
click at [788, 330] on button "Start Answering" at bounding box center [742, 326] width 342 height 39
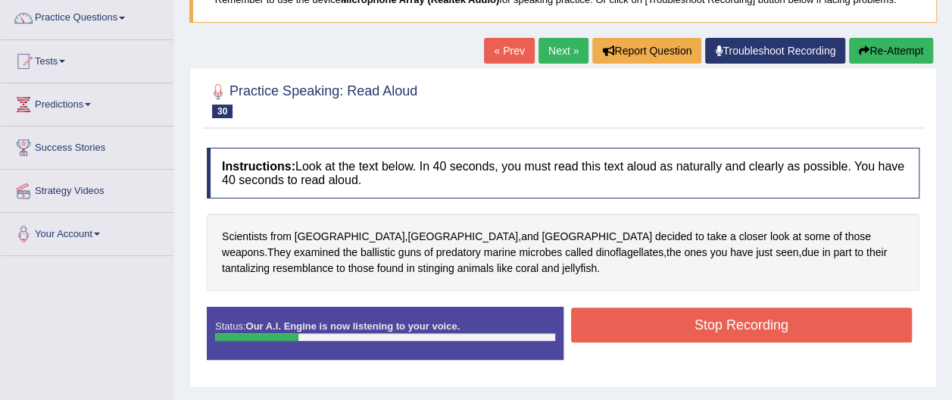
click at [788, 330] on button "Stop Recording" at bounding box center [742, 325] width 342 height 35
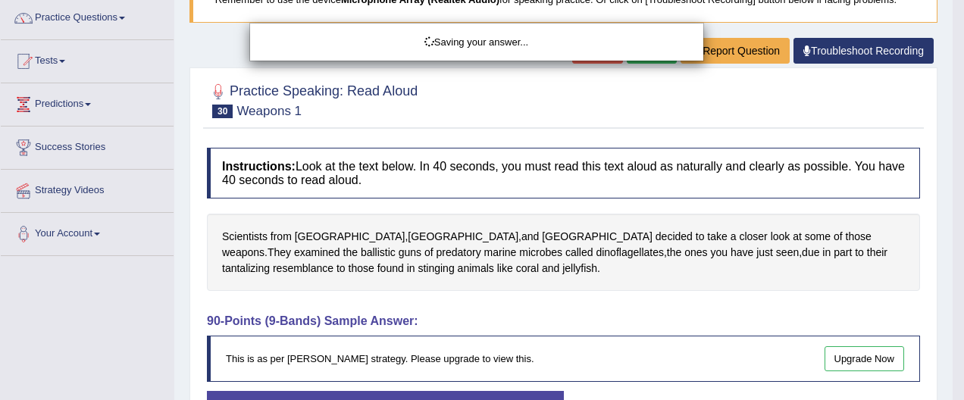
click at [903, 45] on div "Saving your answer..." at bounding box center [482, 200] width 964 height 400
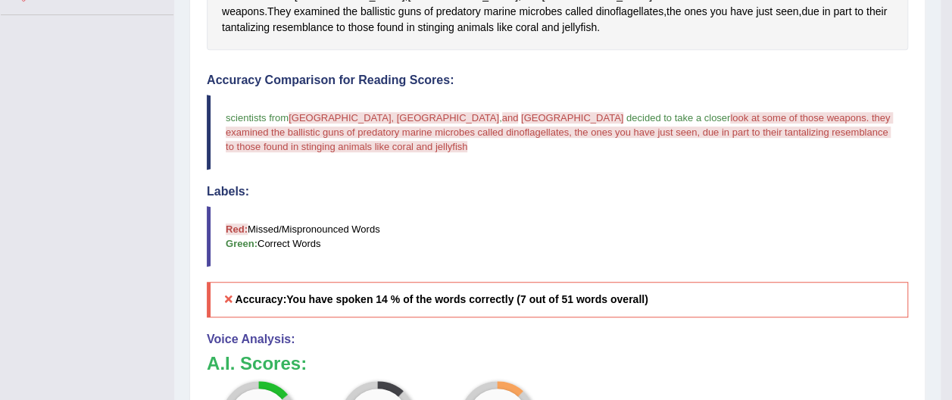
scroll to position [383, 0]
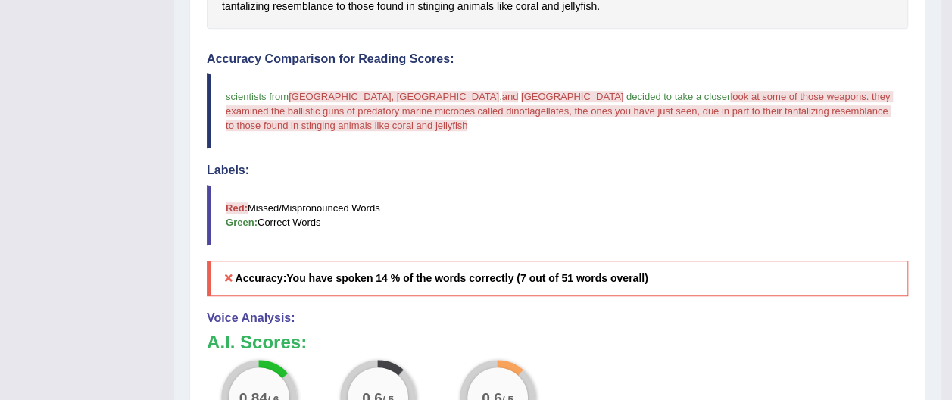
click at [231, 273] on icon at bounding box center [229, 278] width 14 height 11
click at [226, 273] on icon at bounding box center [229, 278] width 14 height 11
click at [242, 220] on b "Green:" at bounding box center [242, 222] width 32 height 11
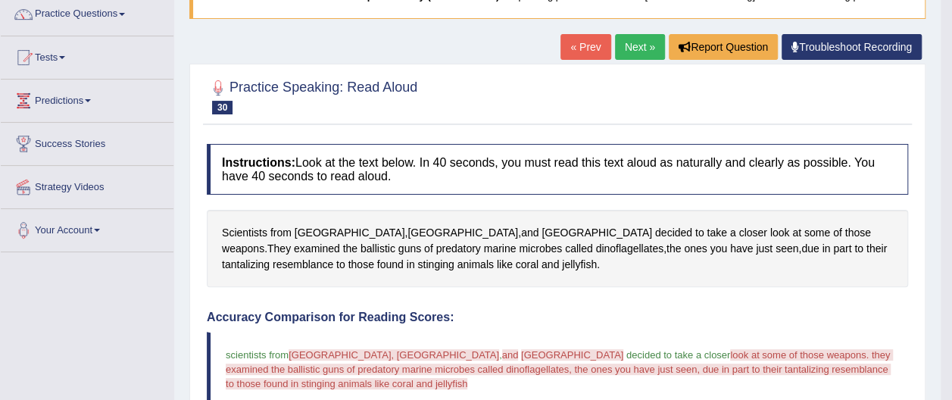
scroll to position [111, 0]
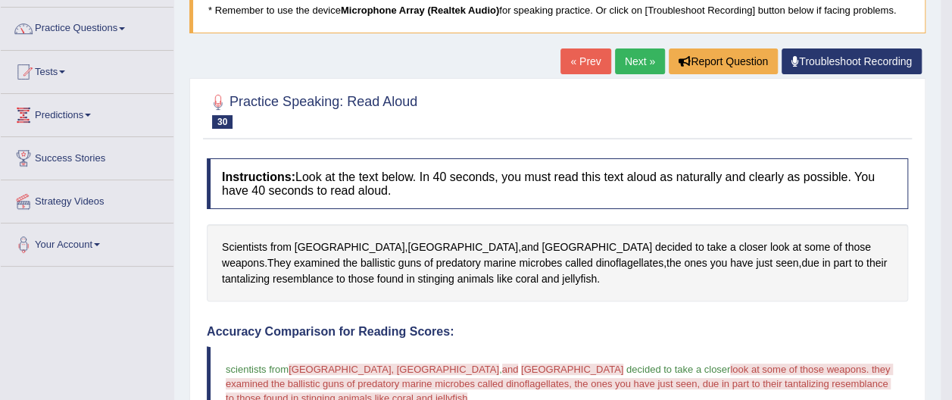
click at [589, 62] on link "« Prev" at bounding box center [586, 61] width 50 height 26
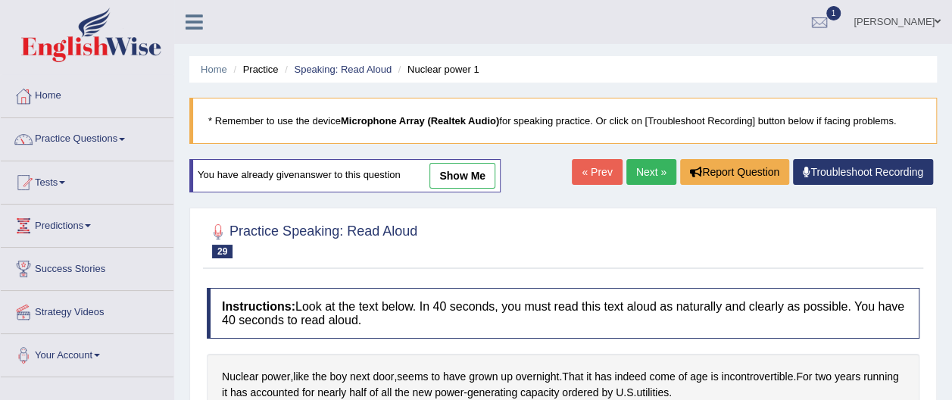
click at [643, 167] on link "Next »" at bounding box center [651, 172] width 50 height 26
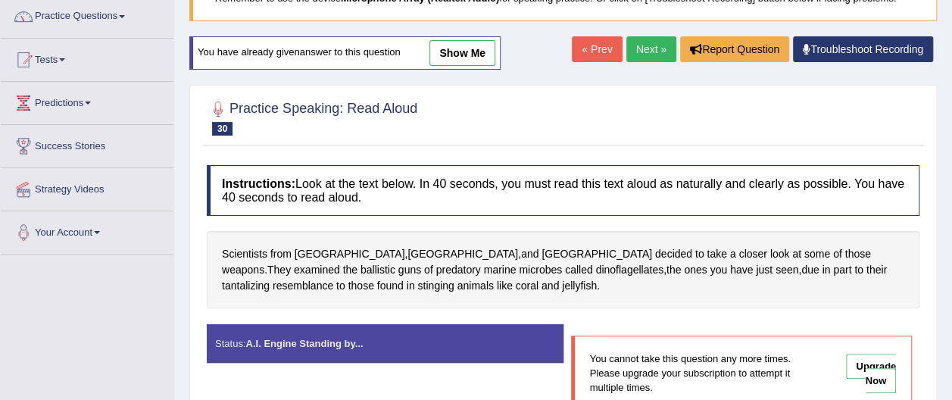
scroll to position [123, 0]
click at [654, 51] on link "Next »" at bounding box center [651, 49] width 50 height 26
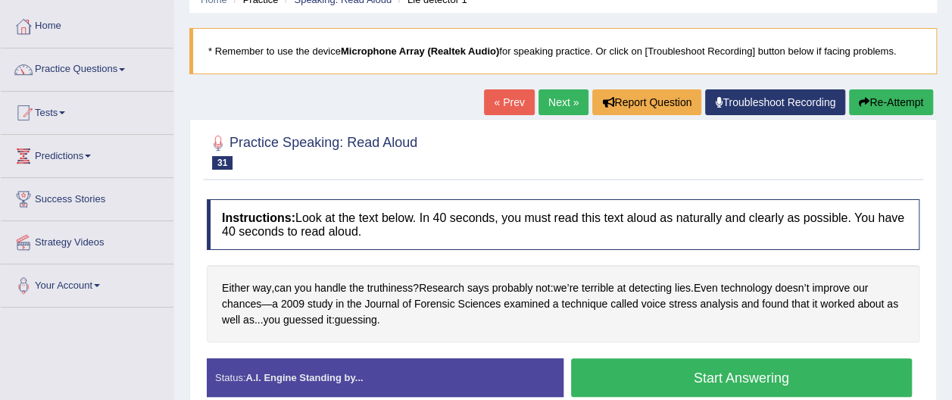
scroll to position [91, 0]
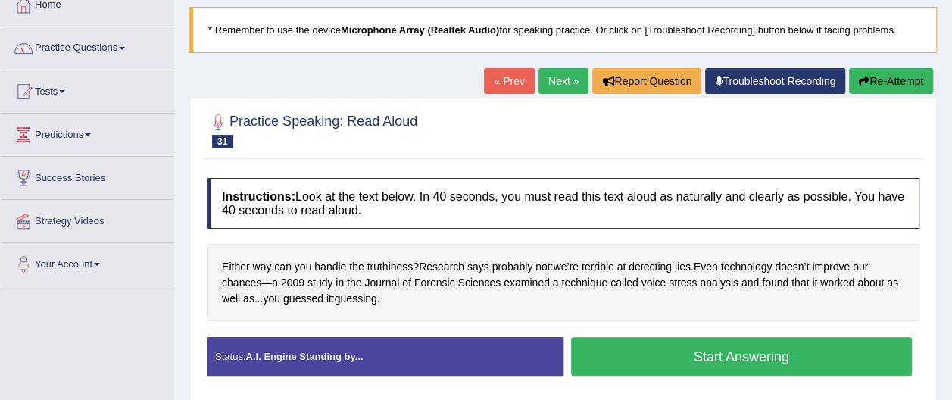
click at [692, 350] on button "Start Answering" at bounding box center [742, 356] width 342 height 39
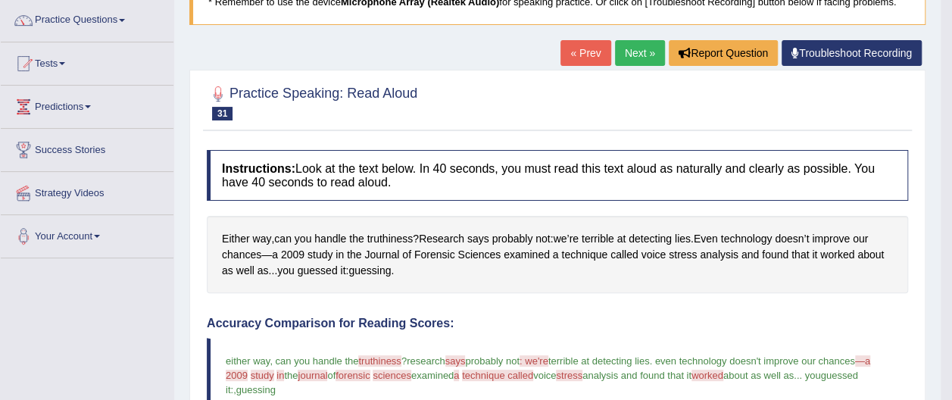
scroll to position [101, 0]
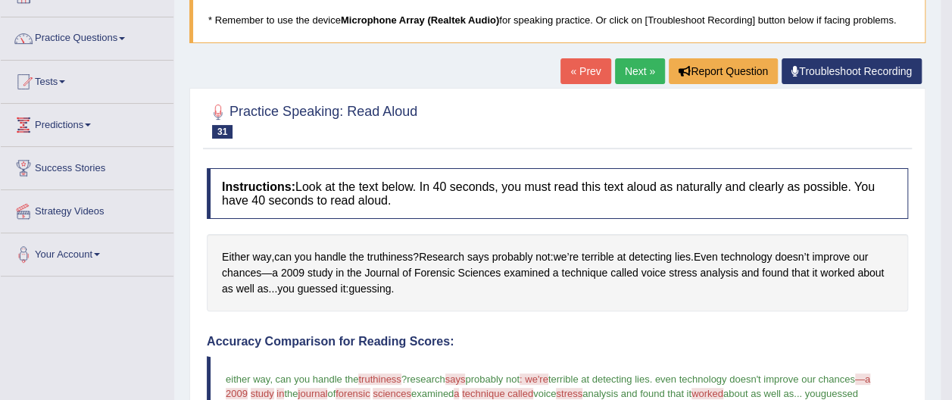
click at [657, 73] on link "Next »" at bounding box center [640, 71] width 50 height 26
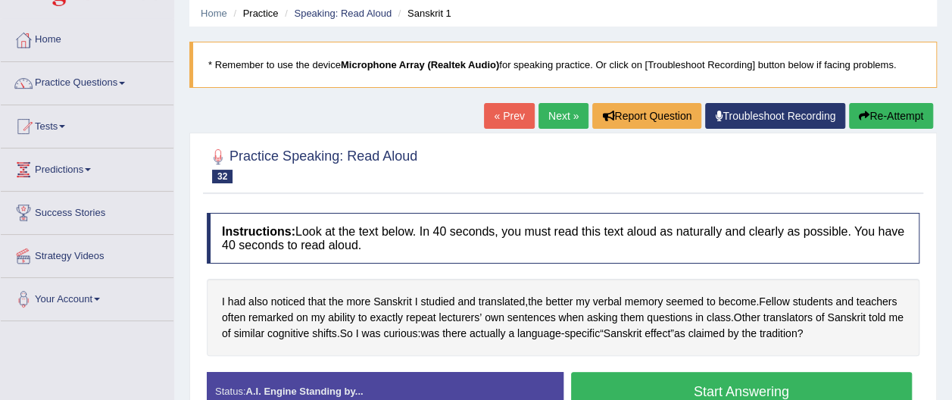
scroll to position [70, 0]
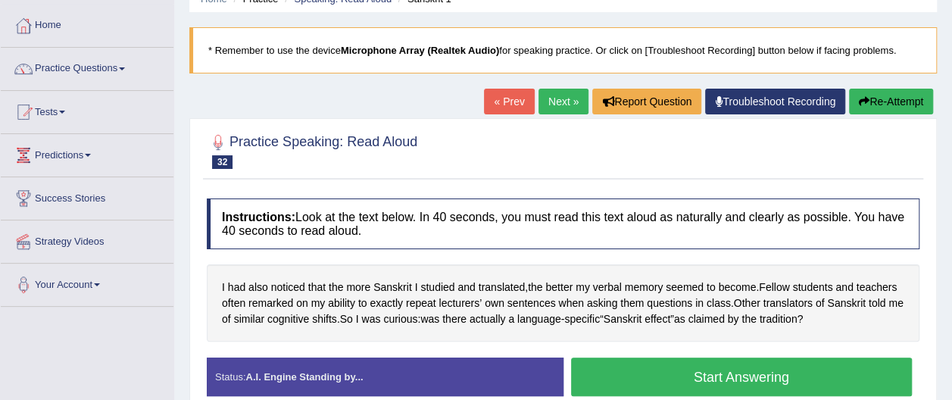
click at [830, 377] on button "Start Answering" at bounding box center [742, 377] width 342 height 39
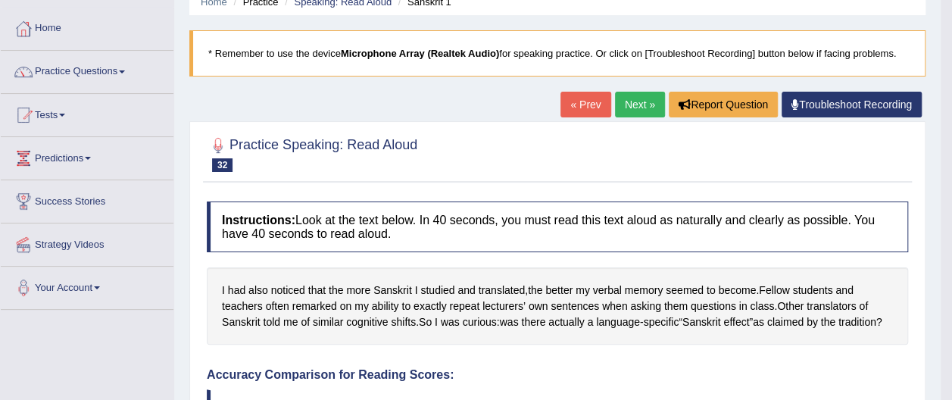
scroll to position [67, 0]
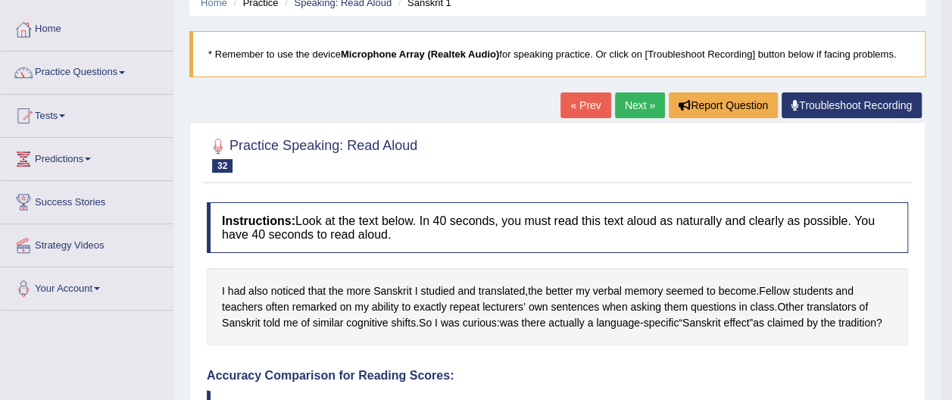
click at [644, 97] on link "Next »" at bounding box center [640, 105] width 50 height 26
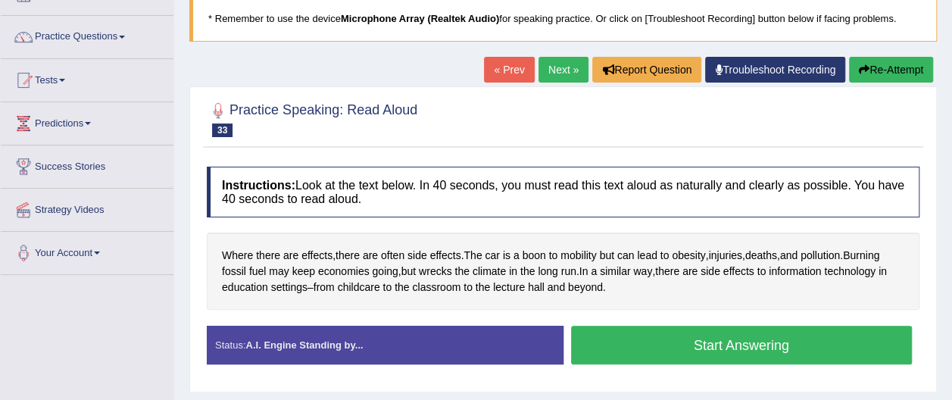
scroll to position [121, 0]
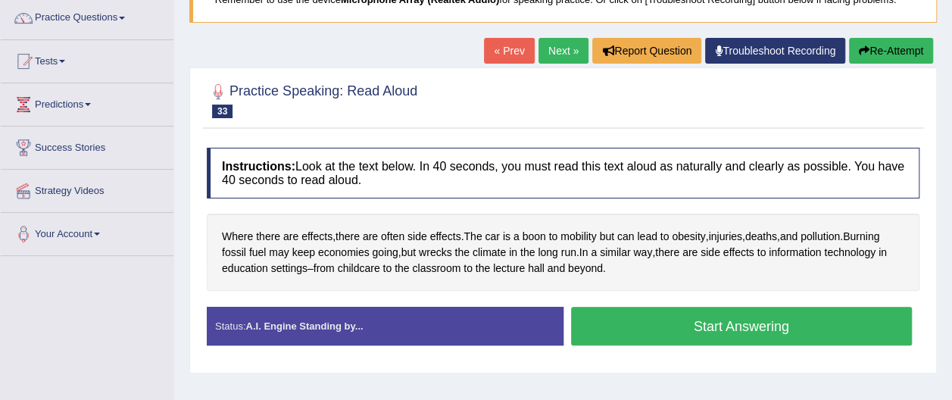
click at [806, 330] on button "Start Answering" at bounding box center [742, 326] width 342 height 39
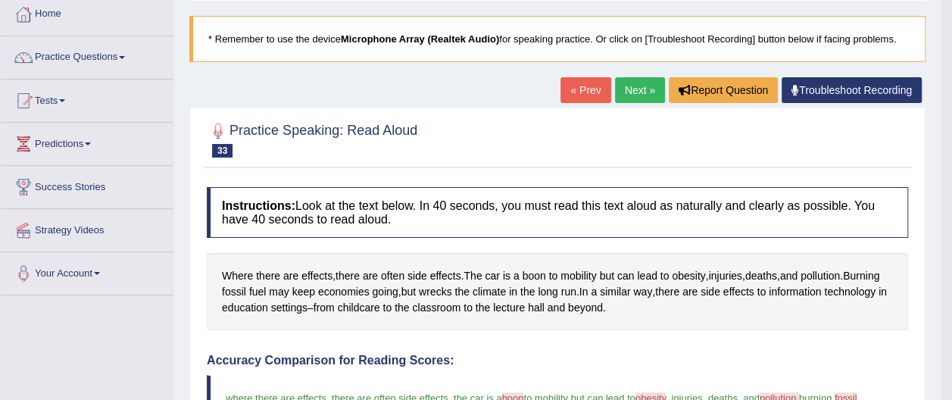
scroll to position [82, 0]
click at [642, 88] on link "Next »" at bounding box center [640, 90] width 50 height 26
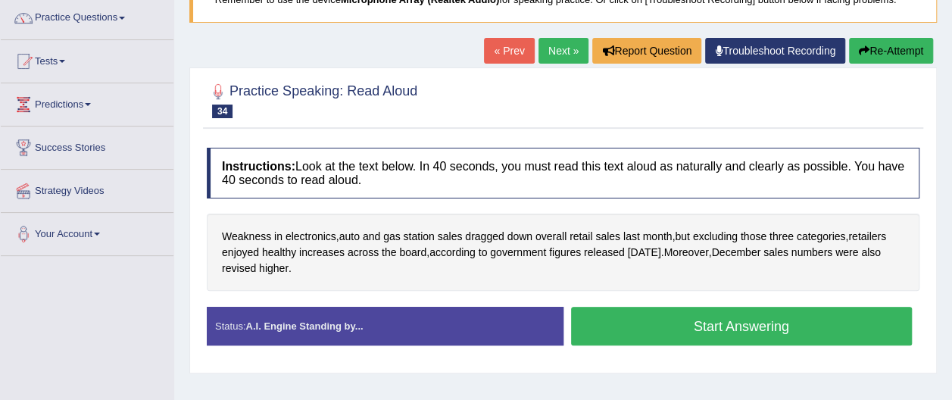
scroll to position [151, 0]
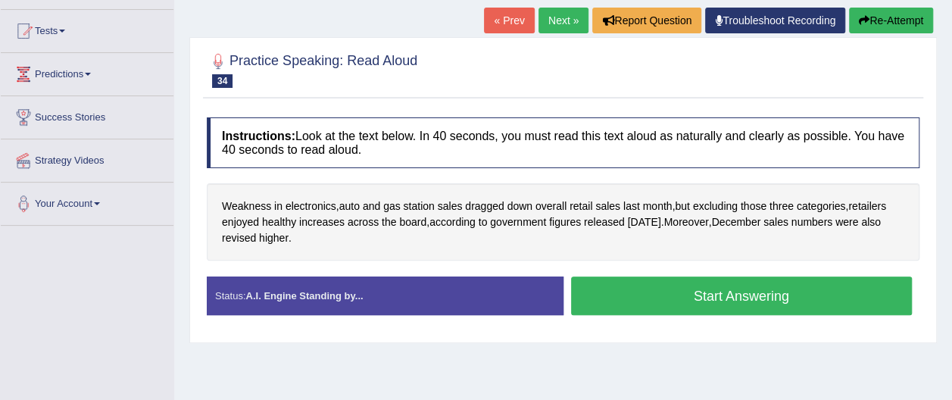
click at [746, 294] on button "Start Answering" at bounding box center [742, 295] width 342 height 39
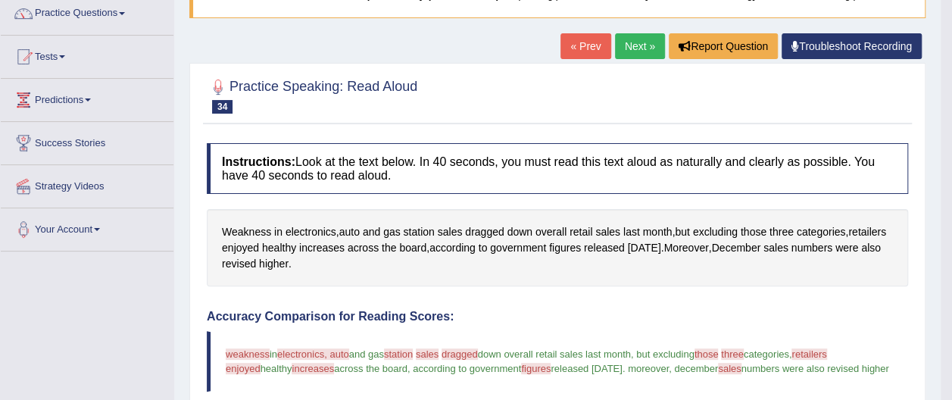
scroll to position [91, 0]
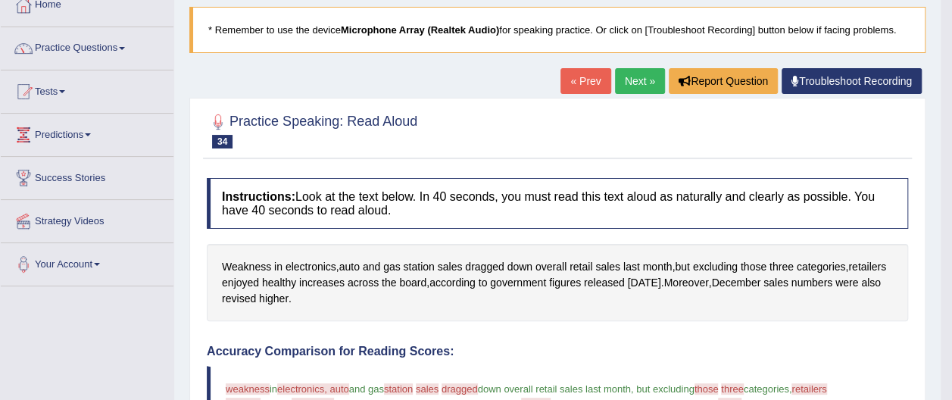
click at [644, 79] on link "Next »" at bounding box center [640, 81] width 50 height 26
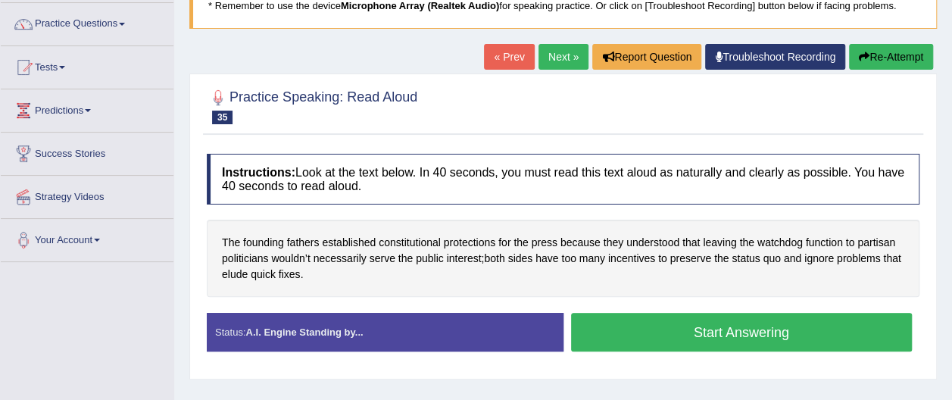
scroll to position [121, 0]
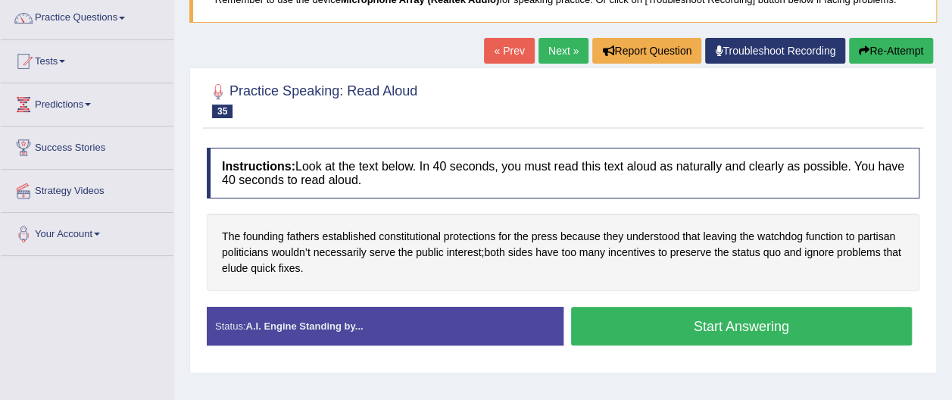
click at [652, 329] on button "Start Answering" at bounding box center [742, 326] width 342 height 39
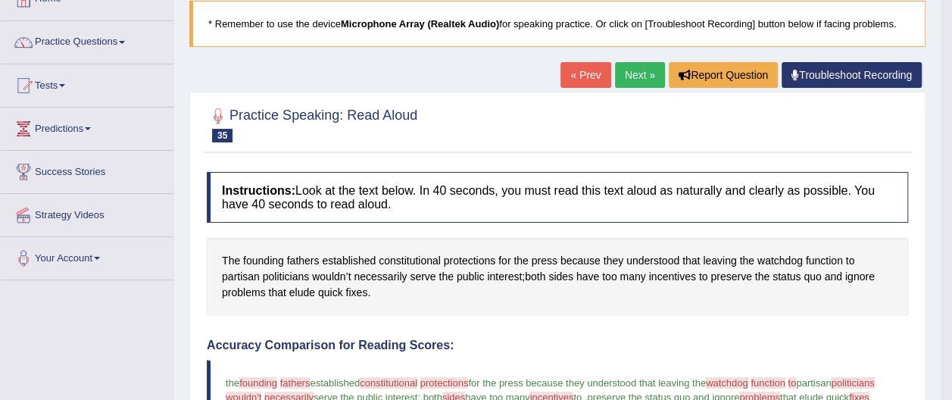
scroll to position [91, 0]
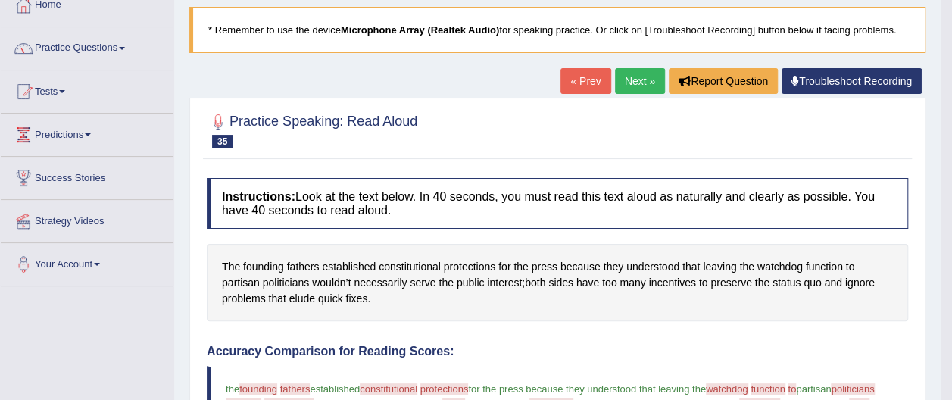
click at [637, 80] on link "Next »" at bounding box center [640, 81] width 50 height 26
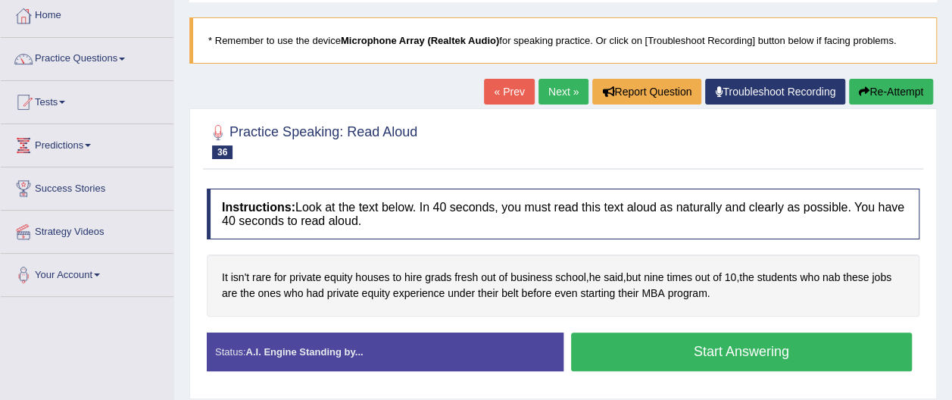
scroll to position [91, 0]
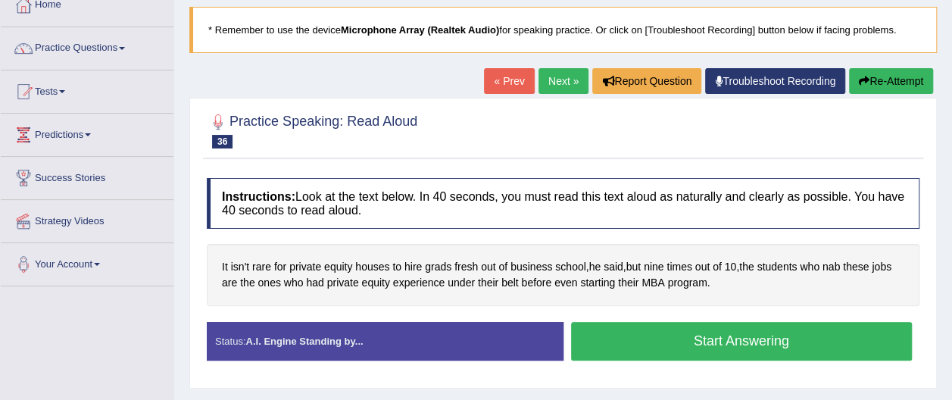
click at [795, 339] on button "Start Answering" at bounding box center [742, 341] width 342 height 39
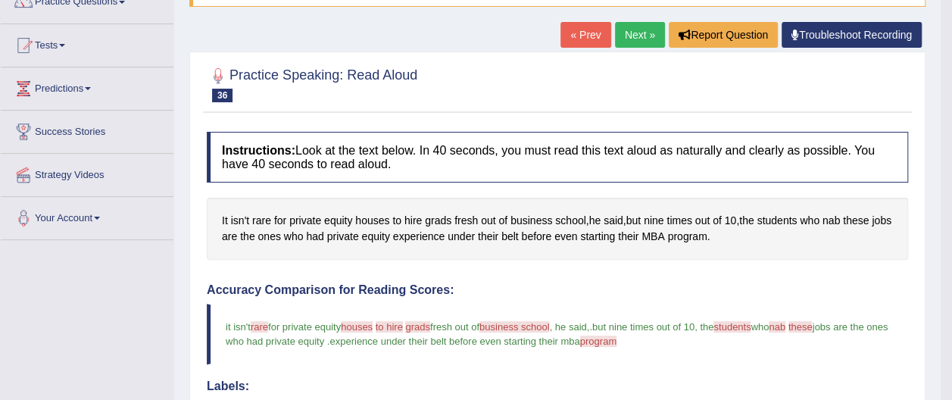
scroll to position [121, 0]
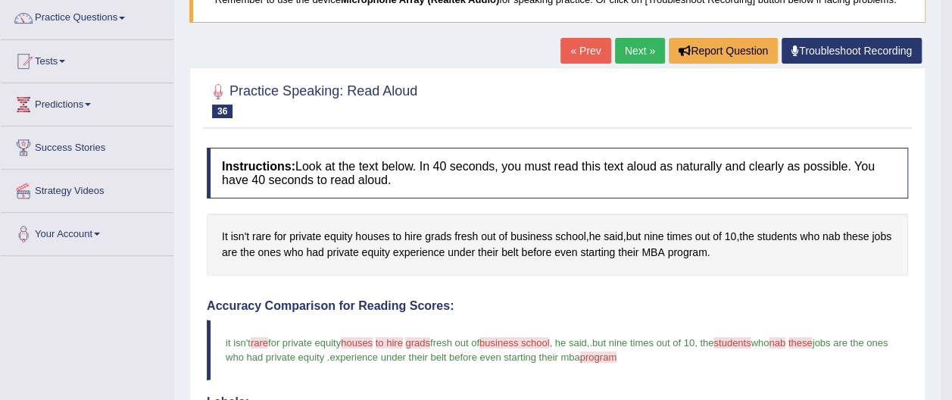
click at [650, 47] on link "Next »" at bounding box center [640, 51] width 50 height 26
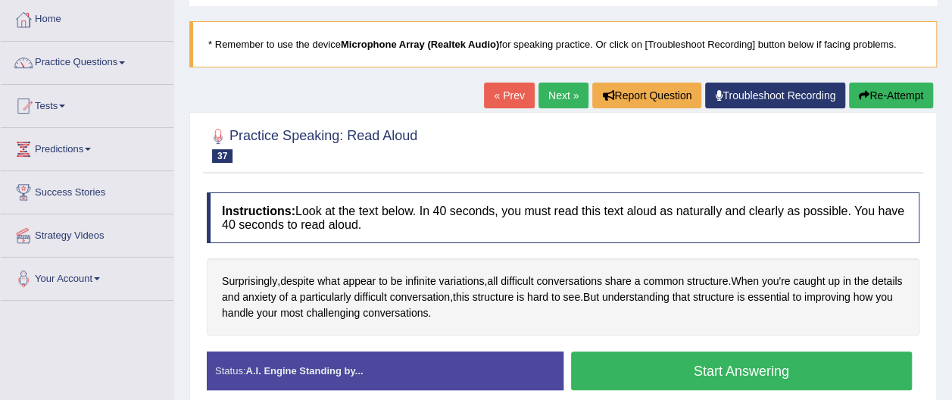
scroll to position [91, 0]
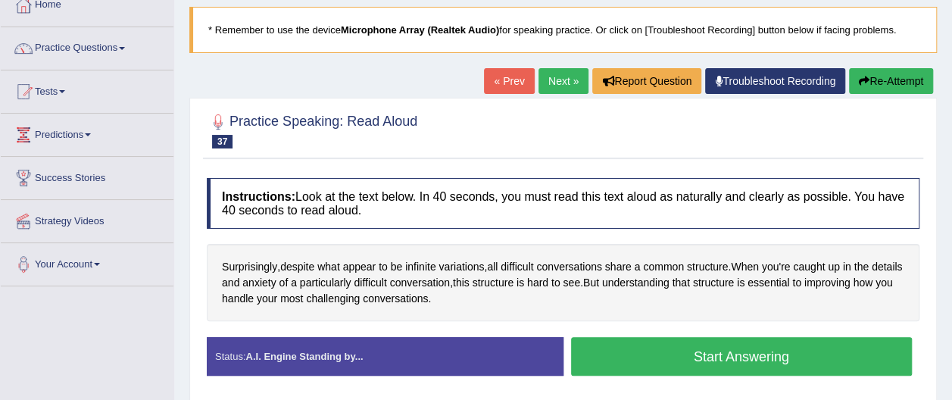
click at [861, 357] on button "Start Answering" at bounding box center [742, 356] width 342 height 39
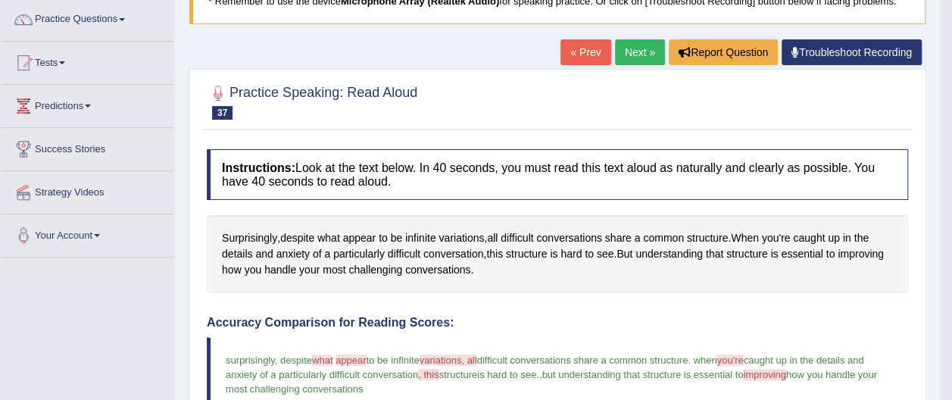
scroll to position [111, 0]
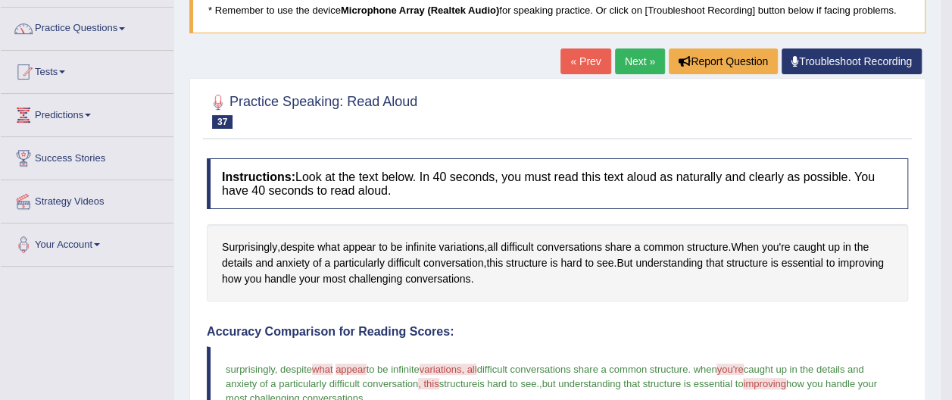
click at [633, 55] on link "Next »" at bounding box center [640, 61] width 50 height 26
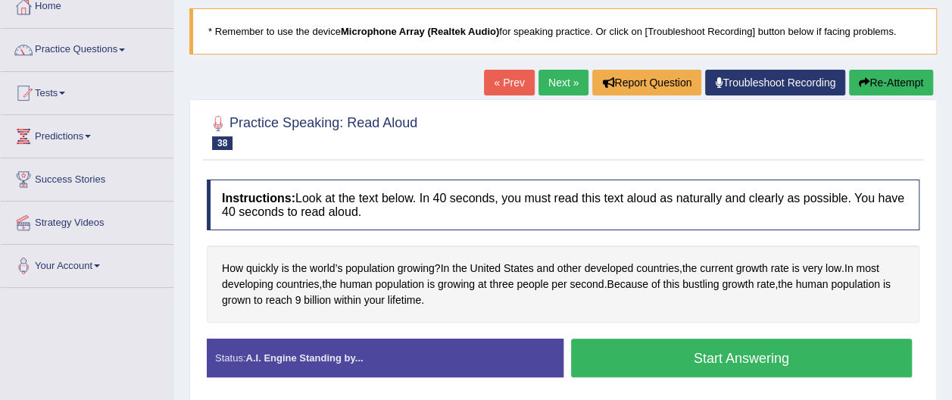
scroll to position [91, 0]
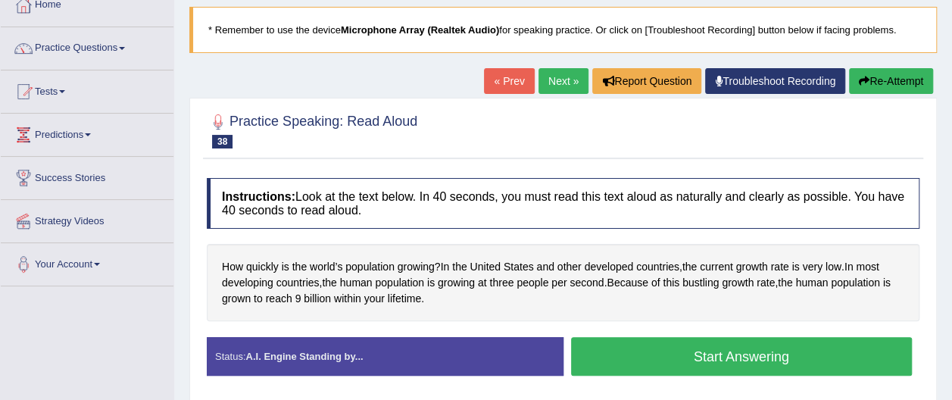
click at [792, 360] on button "Start Answering" at bounding box center [742, 356] width 342 height 39
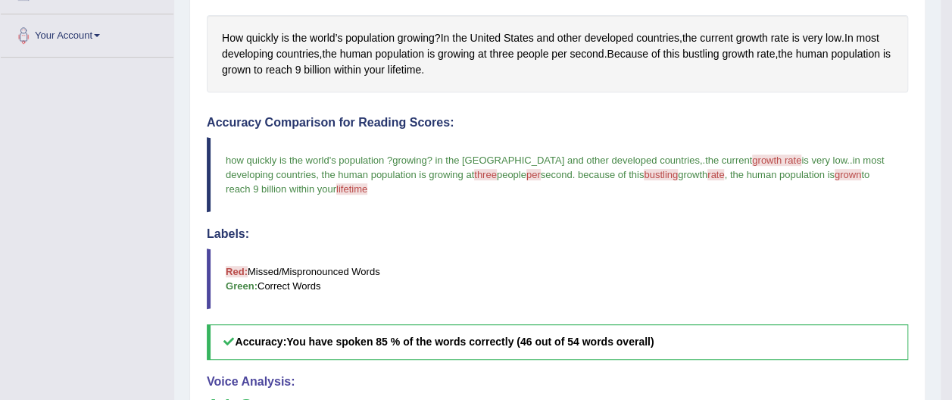
scroll to position [333, 0]
